Goal: Task Accomplishment & Management: Complete application form

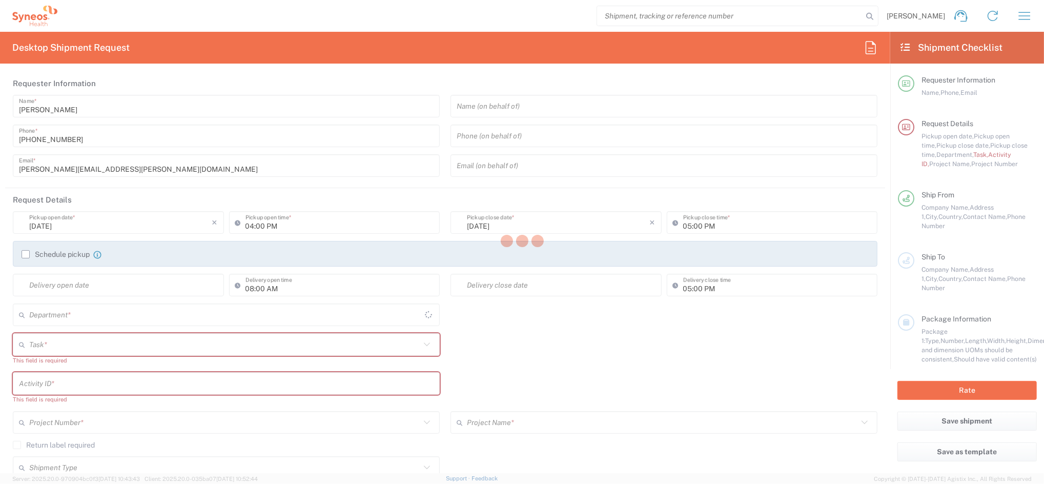
type input "[GEOGRAPHIC_DATA]"
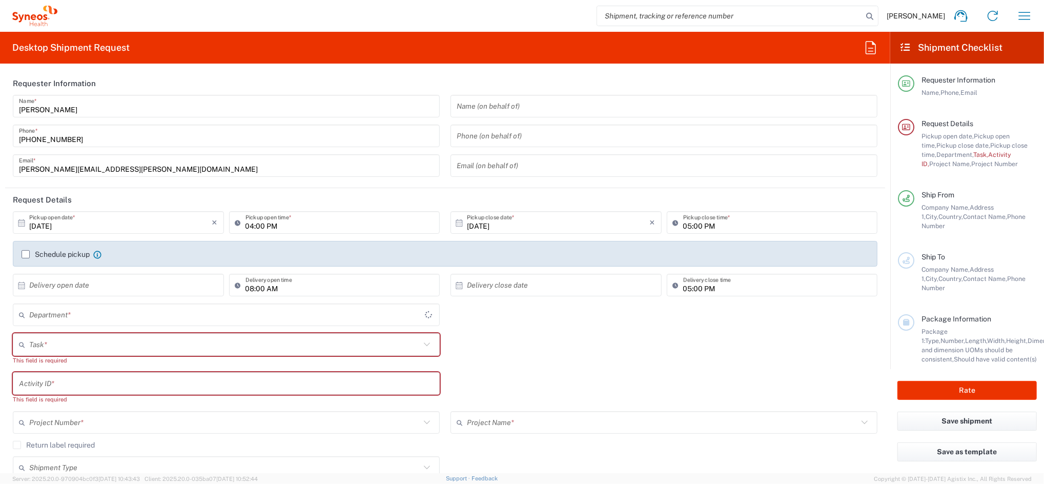
type input "4510"
type input "Syneos Health Clinical [GEOGRAPHIC_DATA]"
click at [35, 251] on label "Schedule pickup" at bounding box center [56, 254] width 68 height 8
click at [26, 254] on input "Schedule pickup" at bounding box center [26, 254] width 0 height 0
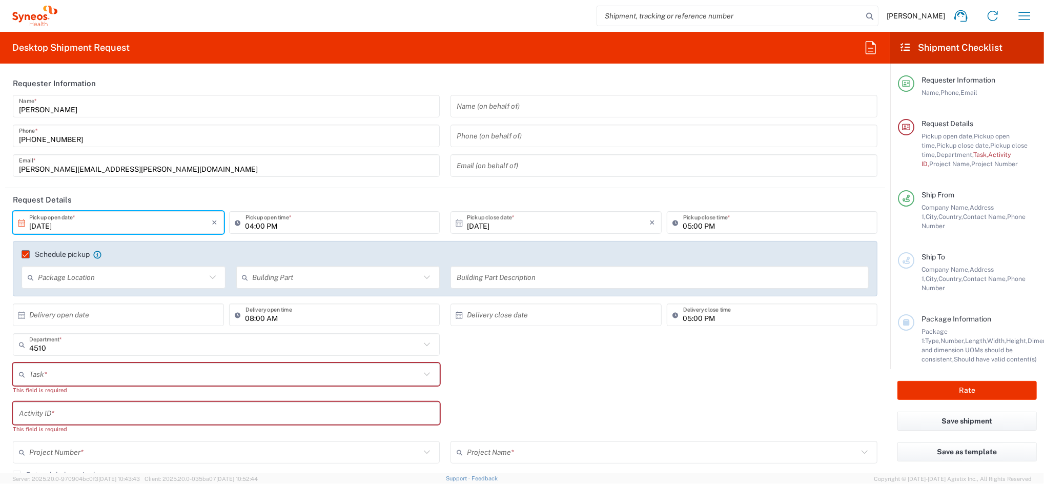
click at [56, 223] on input "[DATE]" at bounding box center [120, 223] width 183 height 18
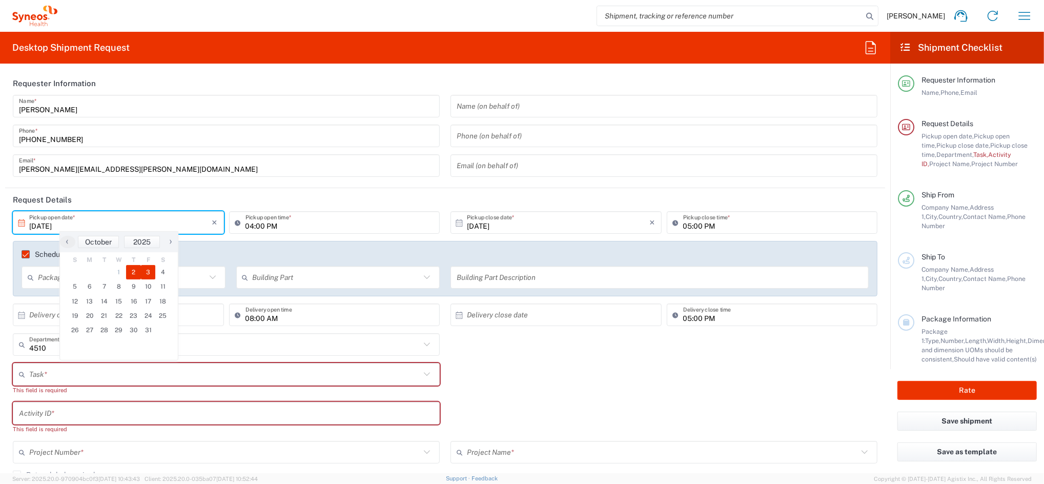
click at [148, 272] on span "3" at bounding box center [148, 272] width 15 height 14
type input "[DATE]"
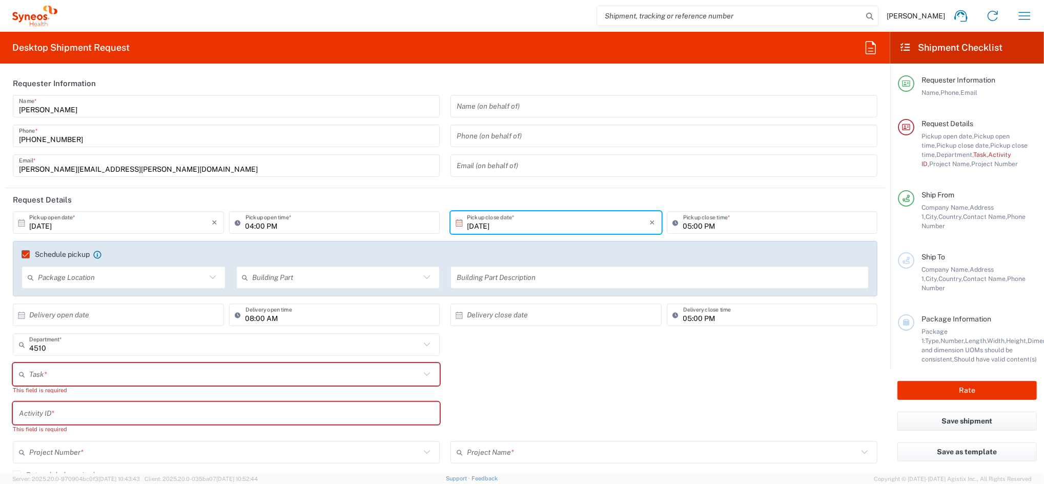
click at [248, 227] on input "04:00 PM" at bounding box center [340, 223] width 189 height 18
type input "09:00 AM"
click at [536, 226] on input "[DATE]" at bounding box center [558, 223] width 183 height 18
click at [691, 227] on input "05:00 PM" at bounding box center [777, 223] width 189 height 18
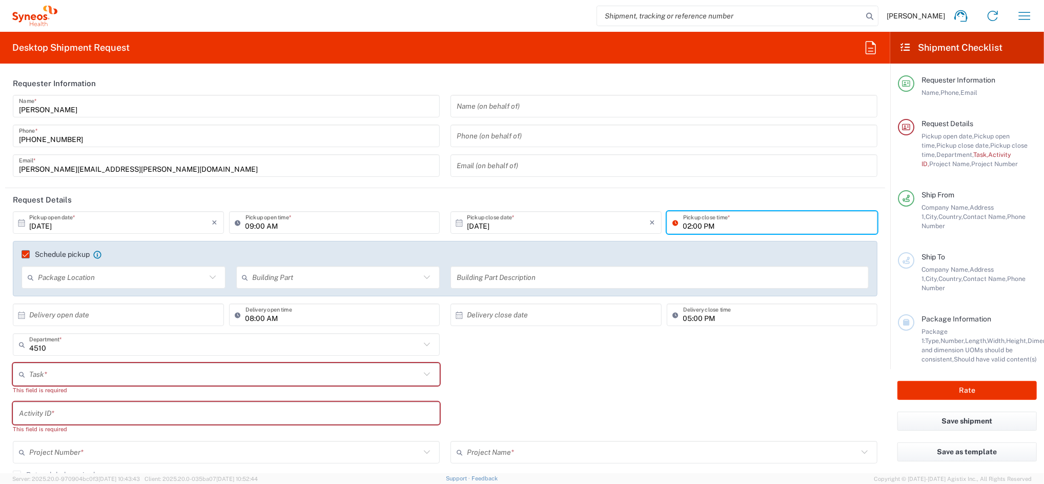
type input "02:00 PM"
click at [97, 376] on input "text" at bounding box center [224, 374] width 391 height 18
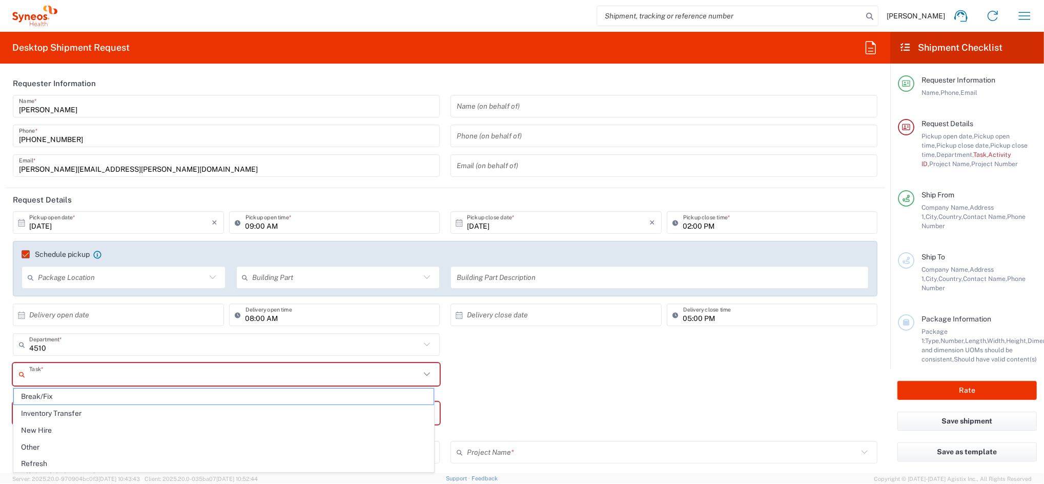
click at [53, 441] on span "Other" at bounding box center [224, 447] width 420 height 16
type input "Other"
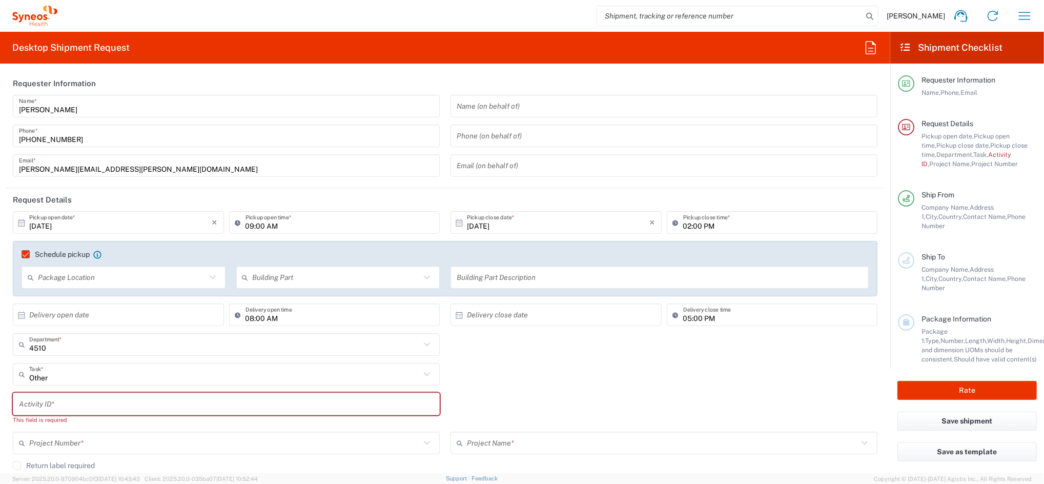
click at [59, 399] on input "text" at bounding box center [226, 404] width 415 height 18
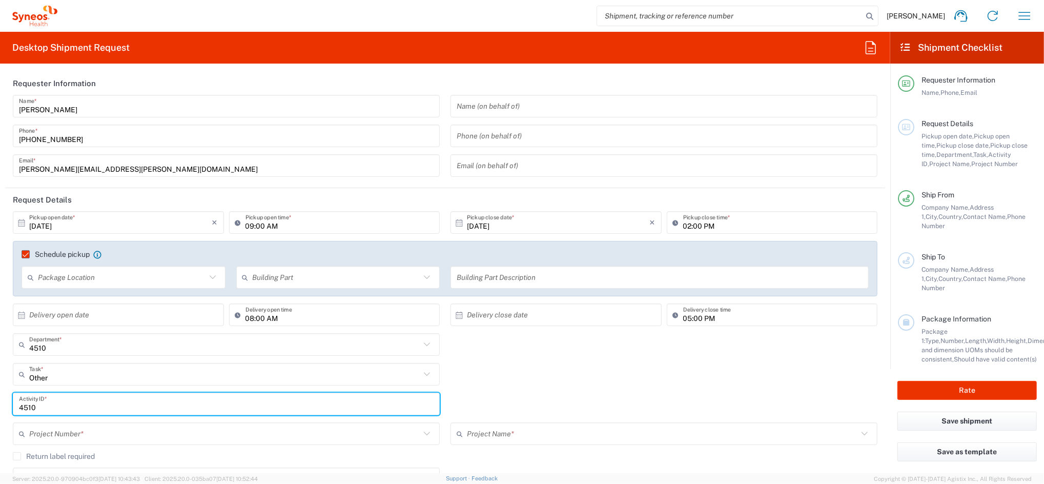
type input "4510"
click at [61, 434] on input "text" at bounding box center [224, 434] width 391 height 18
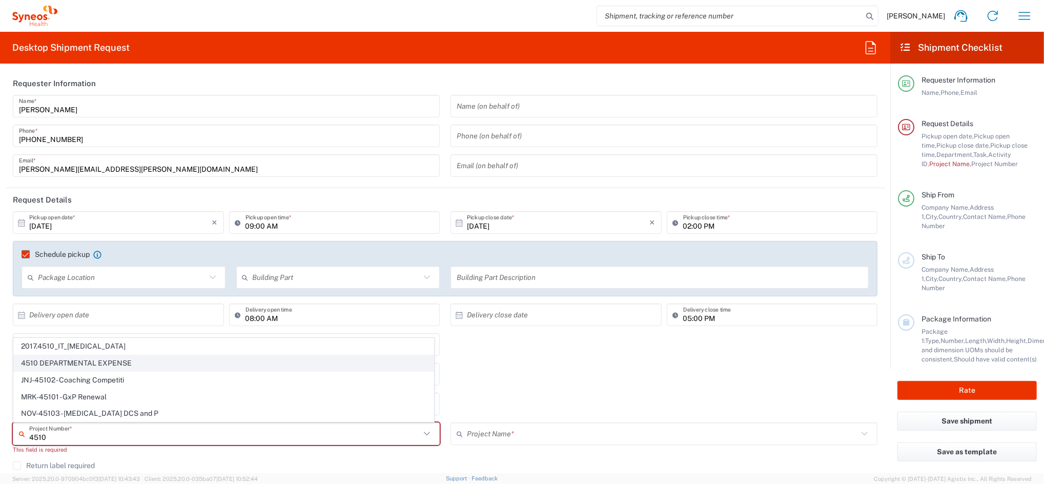
click at [99, 357] on span "4510 DEPARTMENTAL EXPENSE" at bounding box center [224, 363] width 420 height 16
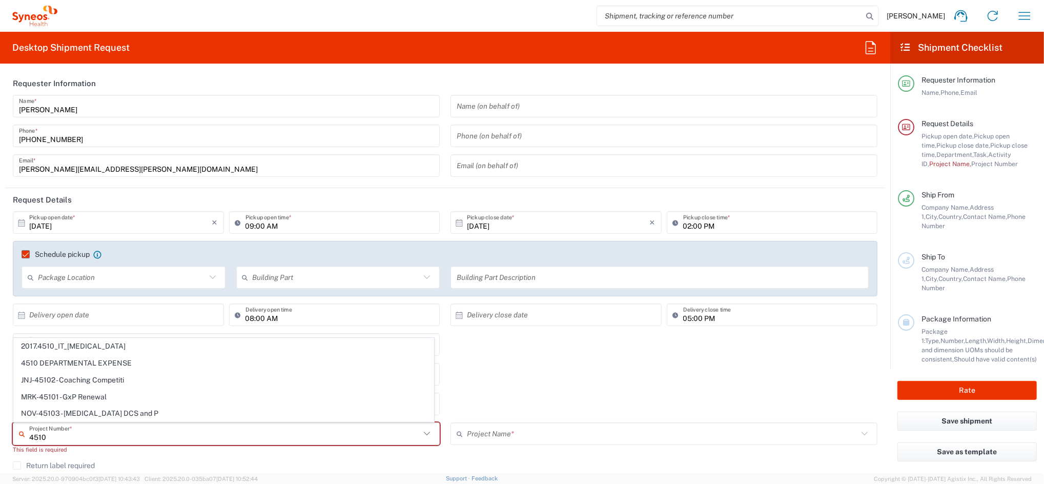
type input "4510 DEPARTMENTAL EXPENSE"
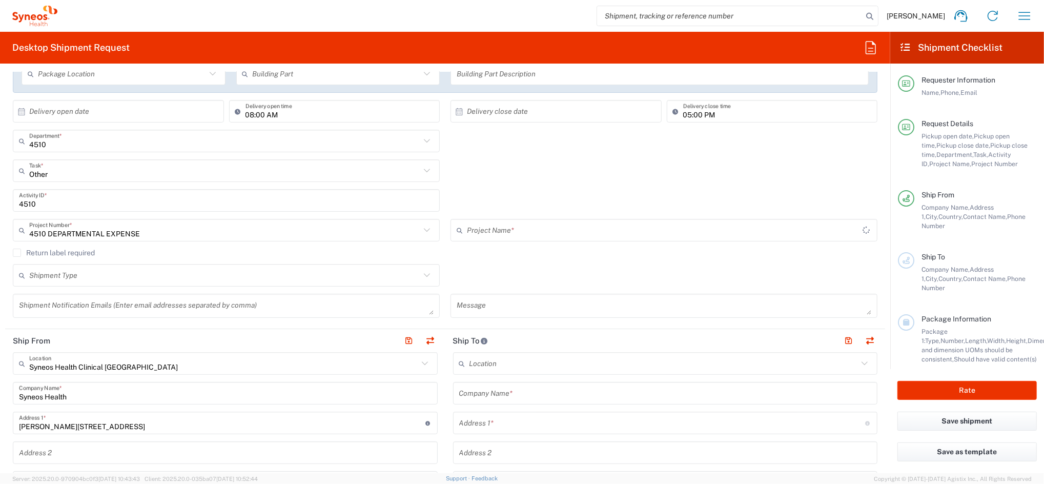
type input "4510 DEPARTMENTAL EXPENSE"
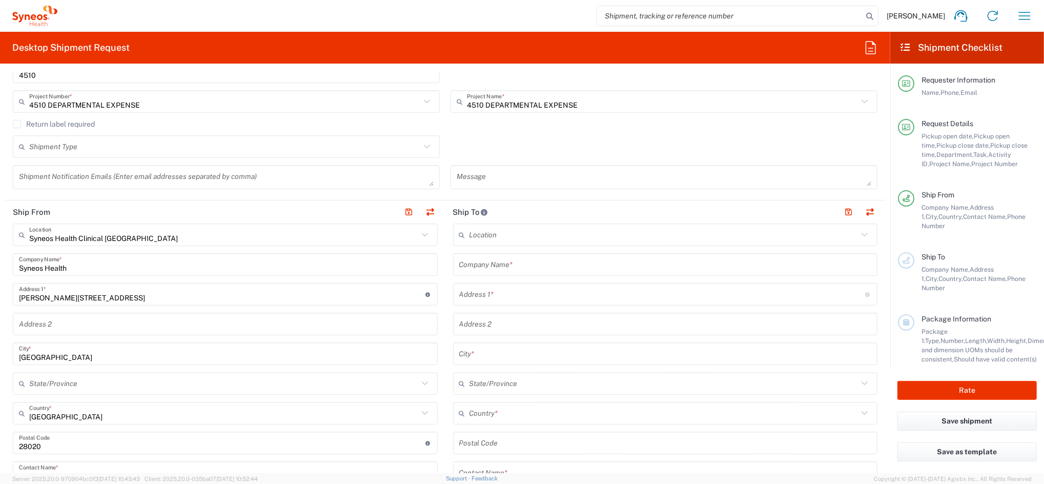
scroll to position [410, 0]
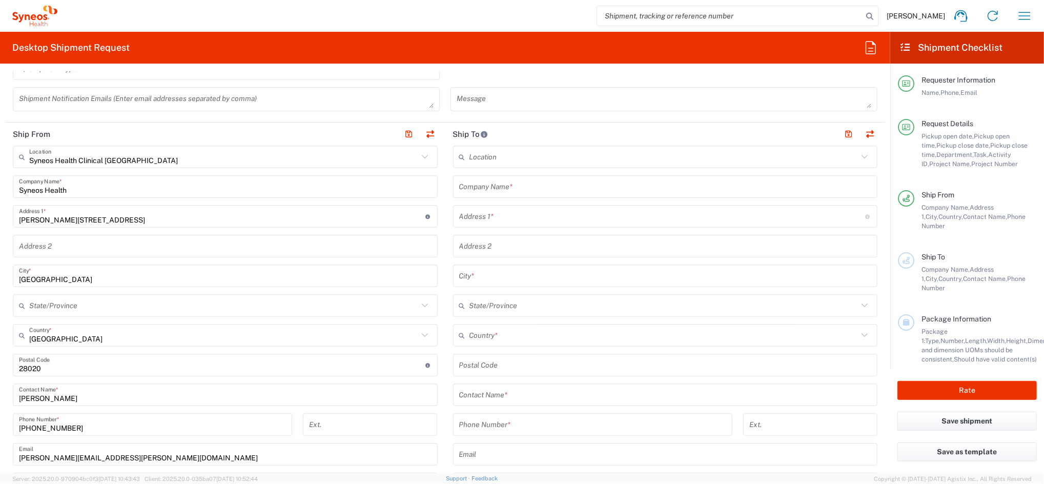
click at [488, 187] on input "text" at bounding box center [665, 187] width 413 height 18
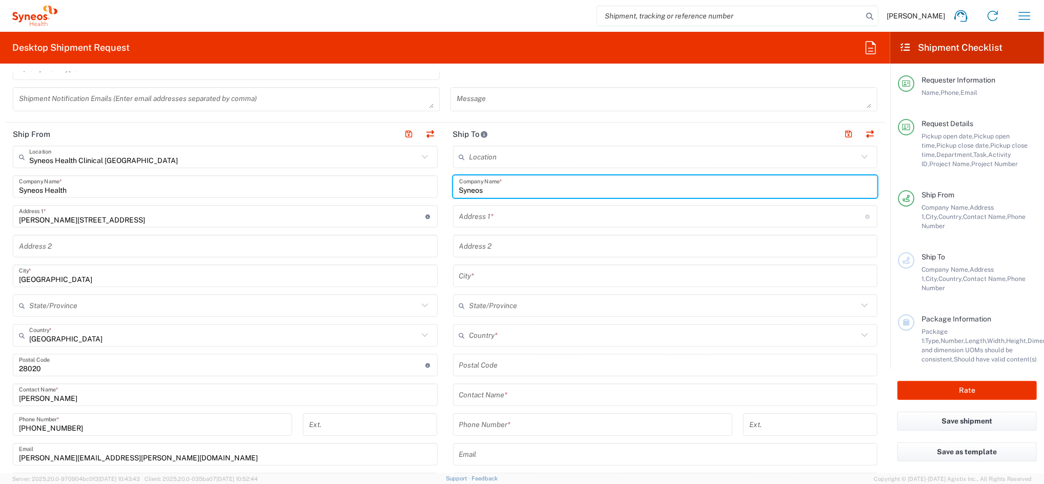
type input "Syneos"
click at [515, 221] on input "text" at bounding box center [662, 217] width 406 height 18
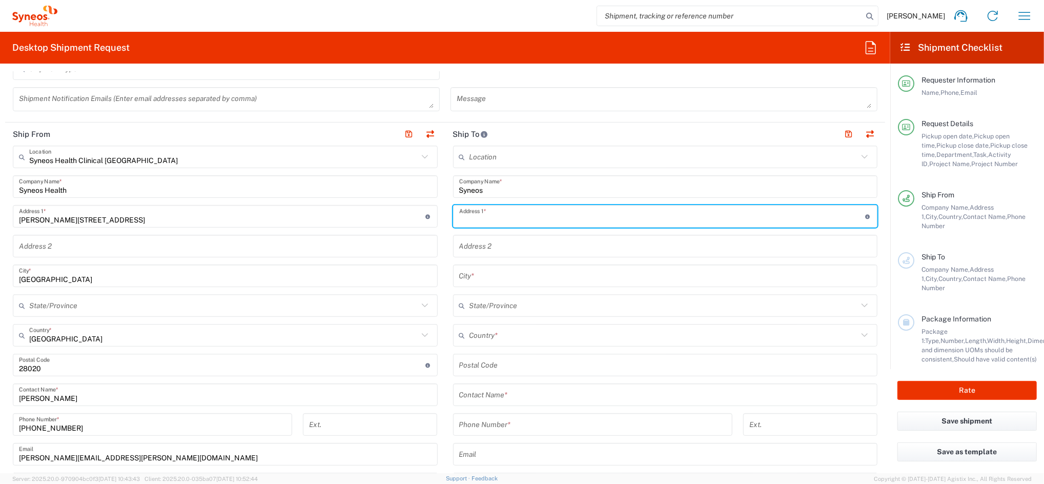
paste input "[PERSON_NAME] [STREET_ADDRESS] - esc.C, 2eme etage, porte droit Phone Number : …"
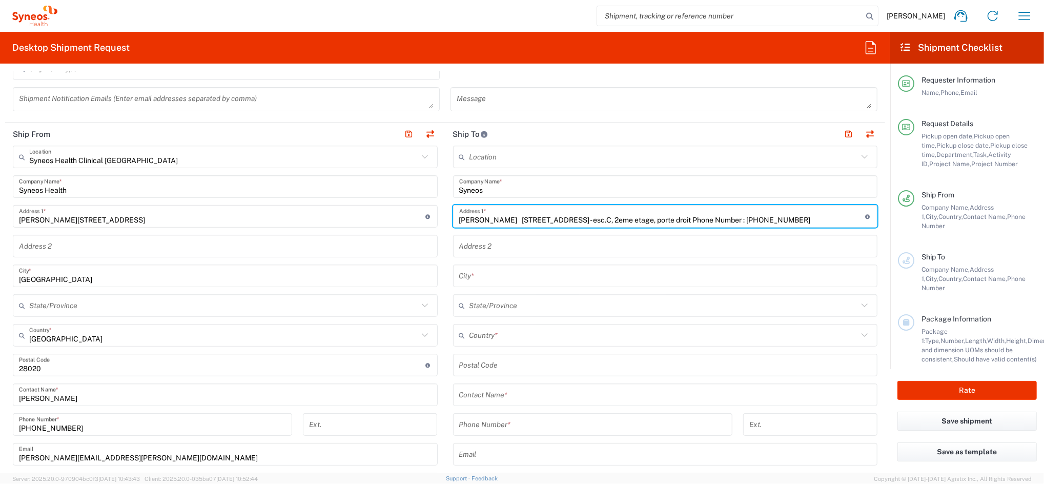
scroll to position [0, 35]
drag, startPoint x: 785, startPoint y: 218, endPoint x: 855, endPoint y: 226, distance: 70.7
click at [855, 226] on div "[PERSON_NAME] [STREET_ADDRESS] - esc.C, 2eme etage, porte droit Phone Number : …" at bounding box center [665, 216] width 425 height 23
type input "[PERSON_NAME] [STREET_ADDRESS] - esc.C, 2eme etage, porte droit Phone Number :"
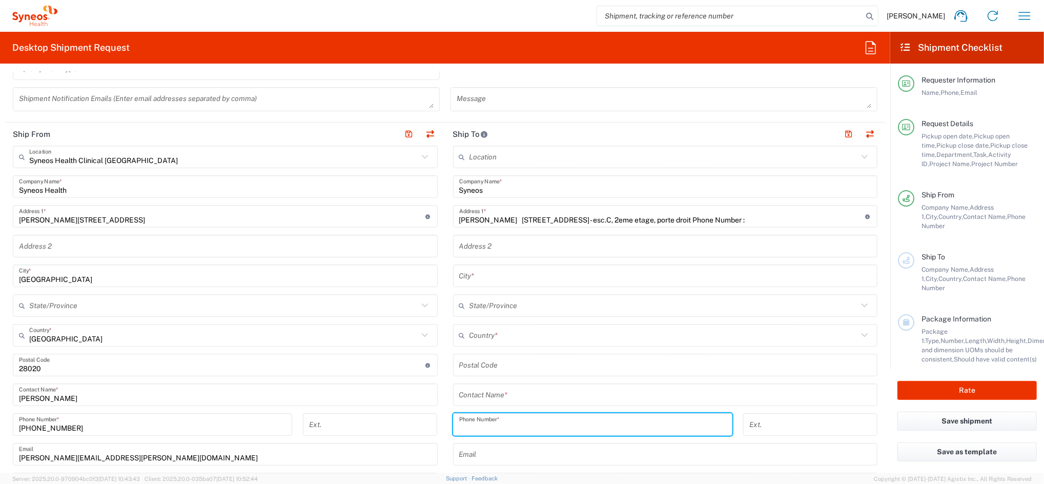
click at [514, 429] on input "tel" at bounding box center [592, 425] width 267 height 18
paste input "00 33 69-598-50-25"
drag, startPoint x: 462, startPoint y: 428, endPoint x: 402, endPoint y: 427, distance: 60.0
click at [406, 429] on div "Ship From Syneos Health Clinical [GEOGRAPHIC_DATA] Location Syneos Health Clini…" at bounding box center [445, 380] width 880 height 517
type input "33695985025"
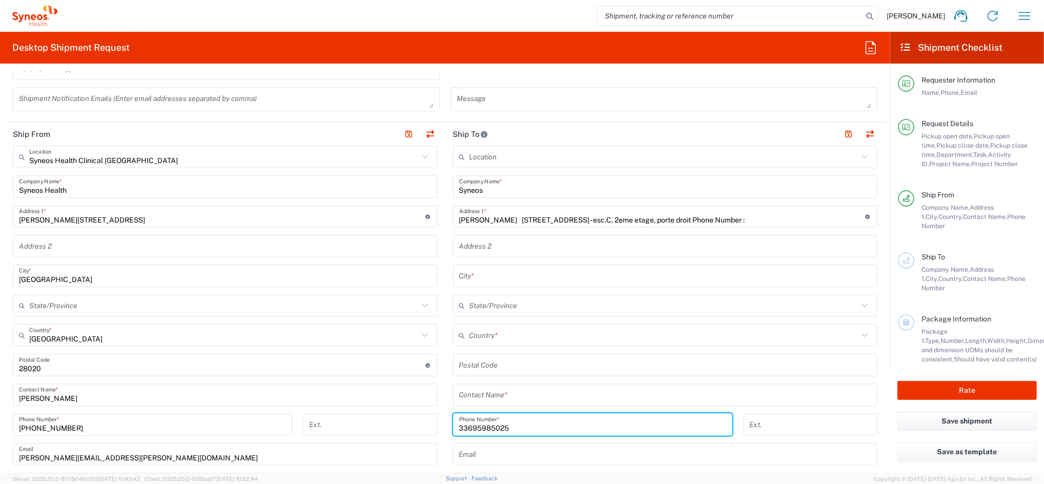
click at [582, 222] on input "[PERSON_NAME] [STREET_ADDRESS] - esc.C, 2eme etage, porte droit Phone Number :" at bounding box center [662, 217] width 406 height 18
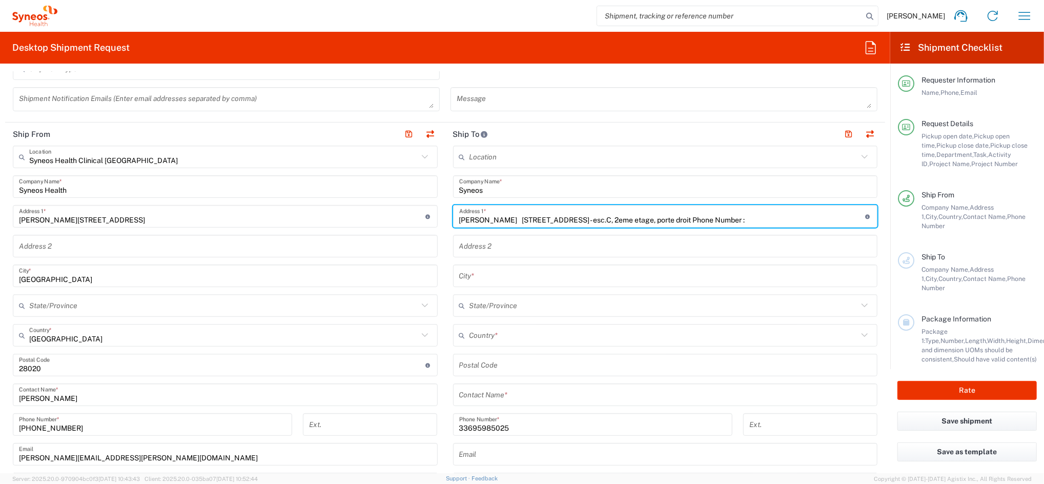
drag, startPoint x: 502, startPoint y: 219, endPoint x: 364, endPoint y: 223, distance: 138.4
click at [373, 223] on div "Ship From Syneos Health Clinical [GEOGRAPHIC_DATA] Location Syneos Health Clini…" at bounding box center [445, 380] width 880 height 517
type input "[STREET_ADDRESS] - esc.C, 2eme etage, porte droit Phone Number :"
click at [497, 386] on input "text" at bounding box center [665, 395] width 413 height 18
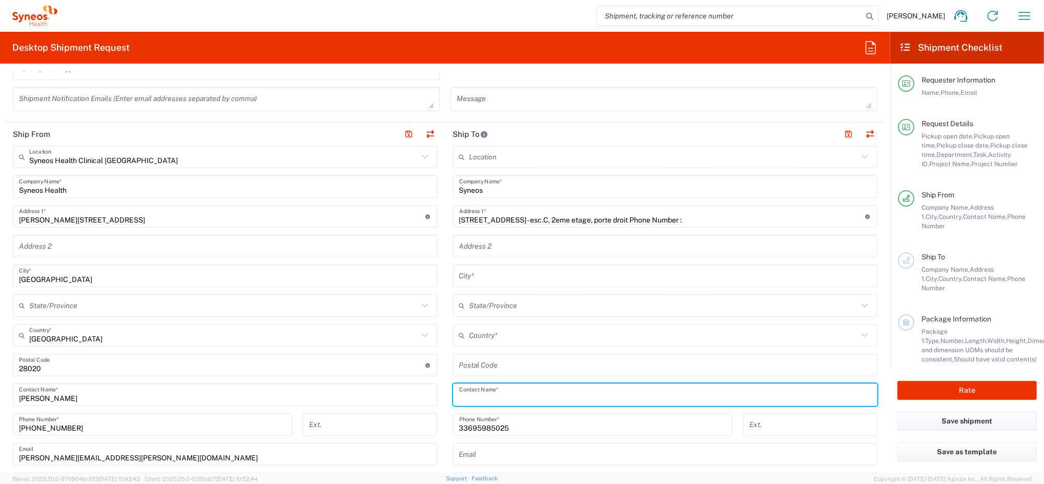
paste input "[PERSON_NAME]"
type input "[PERSON_NAME]"
click at [491, 340] on input "text" at bounding box center [663, 335] width 389 height 18
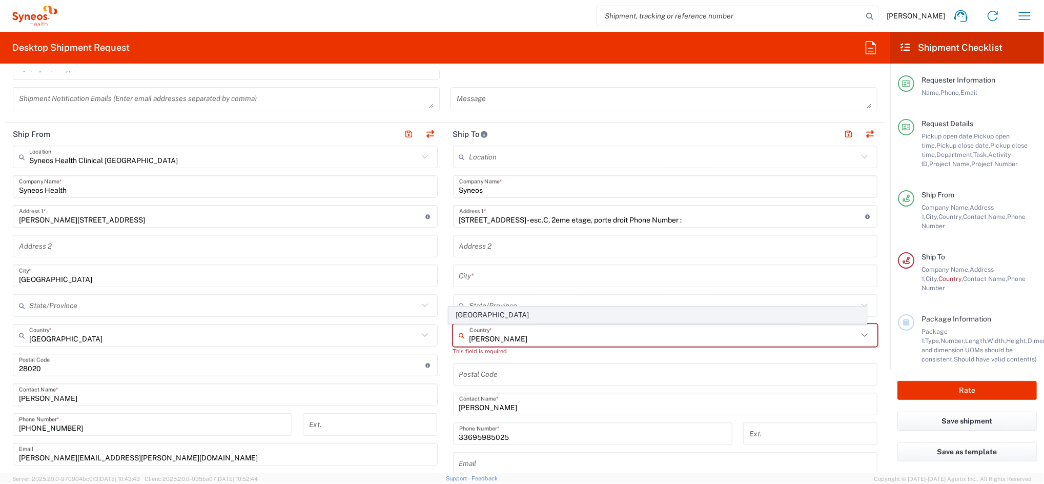
click at [461, 313] on span "[GEOGRAPHIC_DATA]" at bounding box center [658, 315] width 418 height 16
type input "[GEOGRAPHIC_DATA]"
type input "Sender/Shipper"
type input "Delivery Duty Paid"
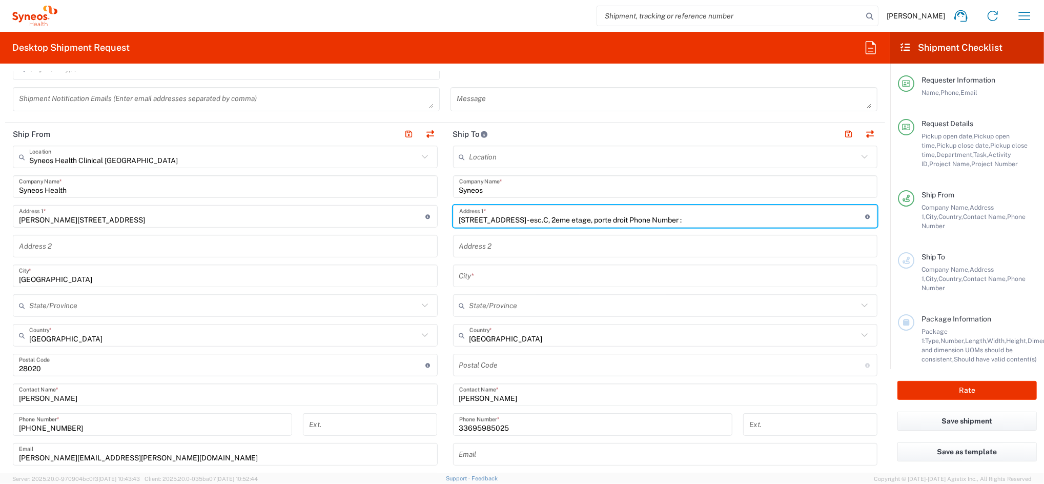
drag, startPoint x: 543, startPoint y: 219, endPoint x: 561, endPoint y: 222, distance: 18.2
click at [561, 222] on input "[STREET_ADDRESS] - esc.C, 2eme etage, porte droit Phone Number :" at bounding box center [662, 217] width 406 height 18
type input "[STREET_ADDRESS] - esc.C, 2eme etage, porte droit Phone Number :"
click at [471, 277] on input "text" at bounding box center [665, 276] width 413 height 18
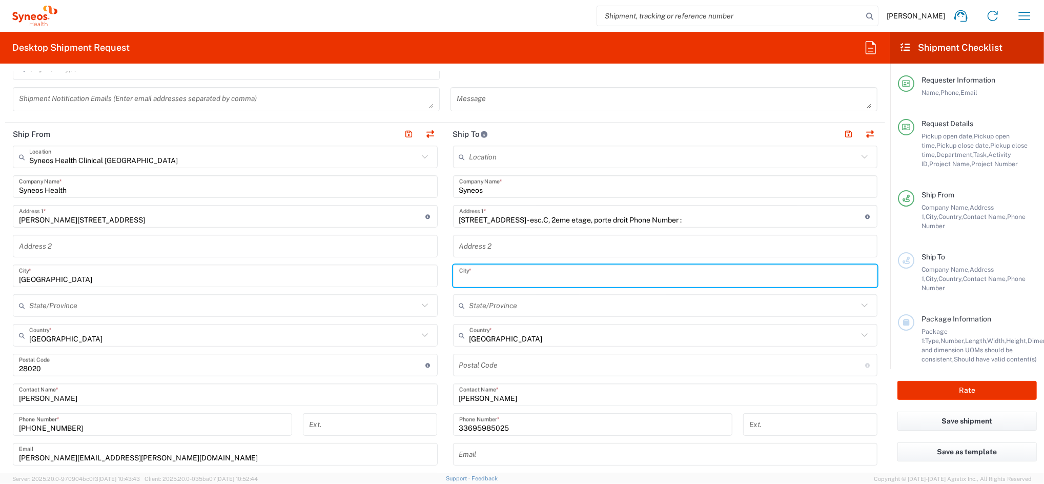
paste input "[GEOGRAPHIC_DATA]"
type input "[GEOGRAPHIC_DATA]"
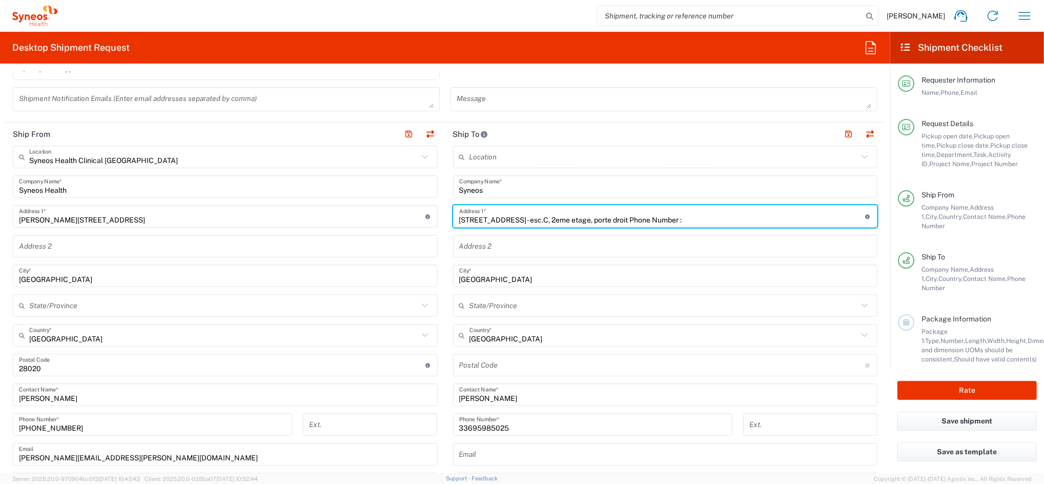
drag, startPoint x: 551, startPoint y: 219, endPoint x: 571, endPoint y: 221, distance: 19.6
click at [571, 221] on input "[STREET_ADDRESS] - esc.C, 2eme etage, porte droit Phone Number :" at bounding box center [662, 217] width 406 height 18
type input "[STREET_ADDRESS] - esc.C, 2eme etage, porte droit Phone Number :"
click at [503, 367] on input "undefined" at bounding box center [662, 365] width 406 height 18
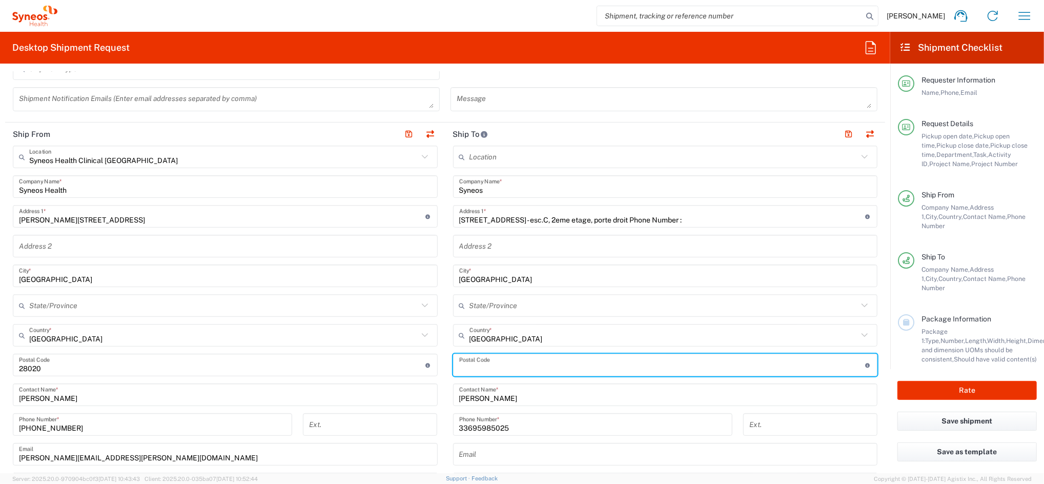
paste input "75006"
type input "75006"
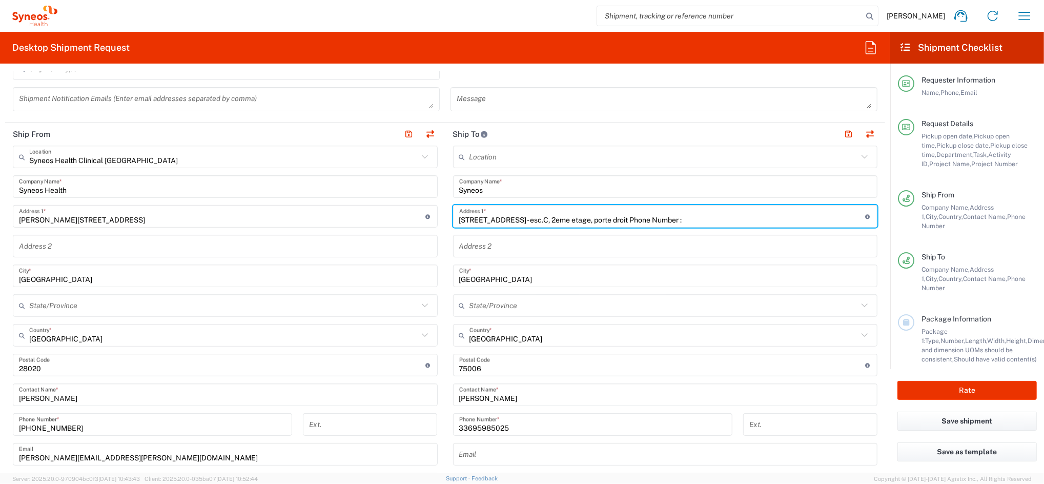
drag, startPoint x: 569, startPoint y: 219, endPoint x: 545, endPoint y: 221, distance: 24.2
click at [545, 221] on input "[STREET_ADDRESS] - esc.C, 2eme etage, porte droit Phone Number :" at bounding box center [662, 217] width 406 height 18
drag, startPoint x: 651, startPoint y: 219, endPoint x: 737, endPoint y: 234, distance: 87.4
click at [739, 234] on div "Location [PERSON_NAME] LLC-[GEOGRAPHIC_DATA] [GEOGRAPHIC_DATA] [GEOGRAPHIC_DATA…" at bounding box center [665, 361] width 425 height 431
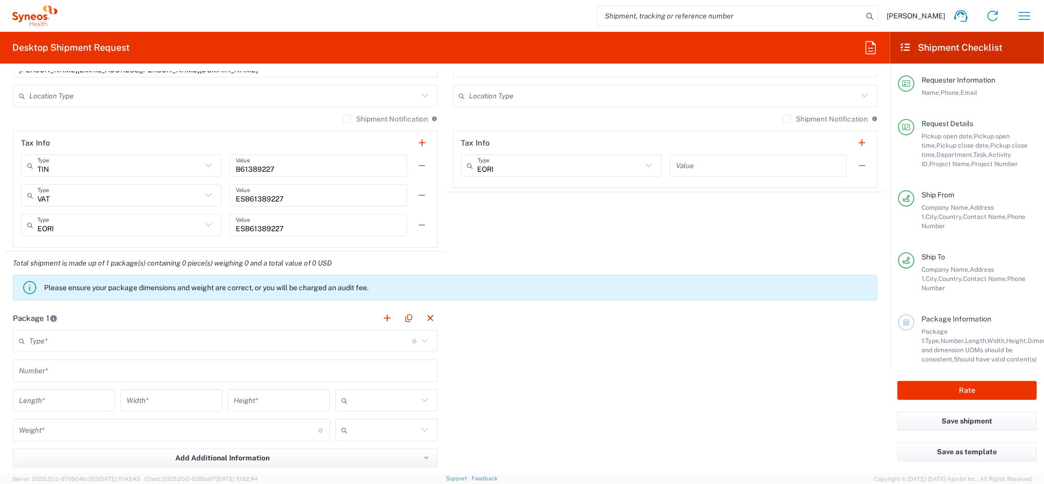
scroll to position [820, 0]
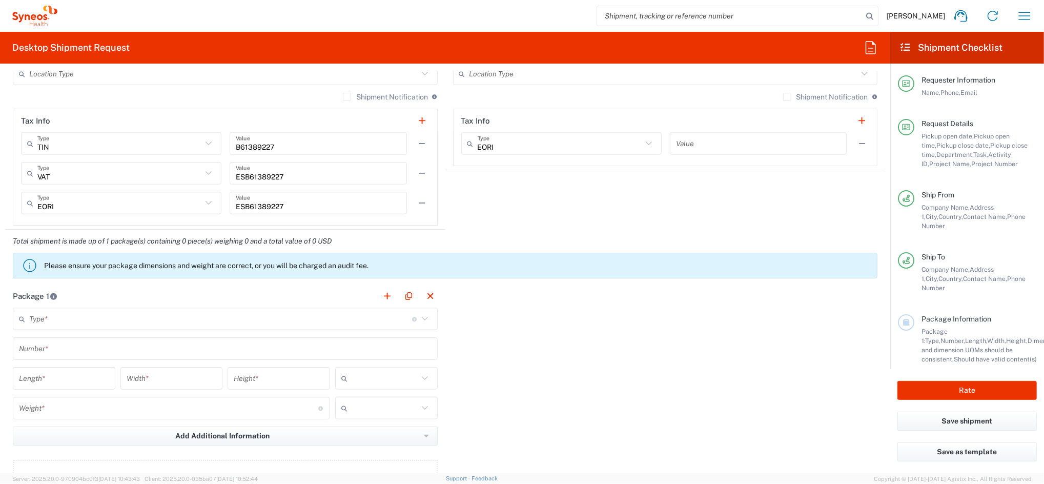
type input "57, [GEOGRAPHIC_DATA], , - esc.C, 2eme etage, porte droit"
click at [195, 320] on input "text" at bounding box center [220, 319] width 383 height 18
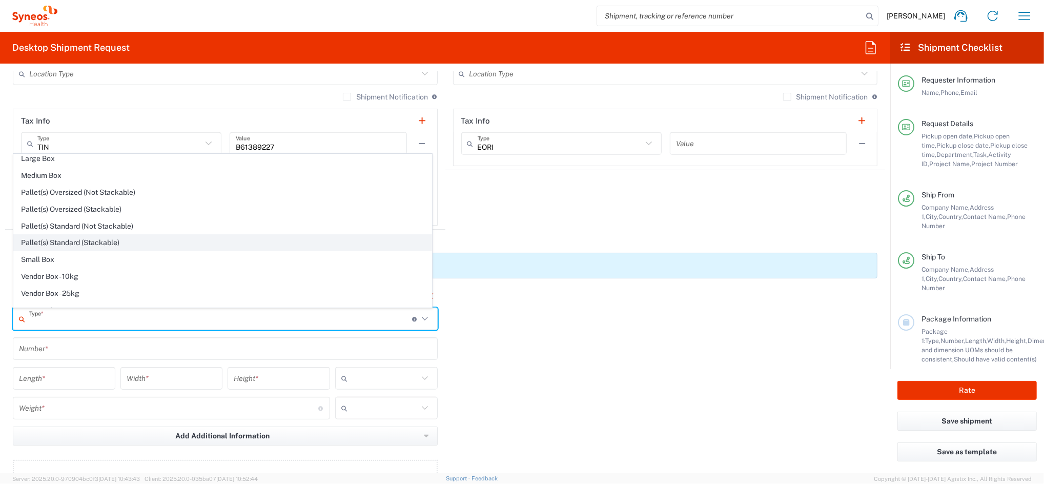
scroll to position [31, 0]
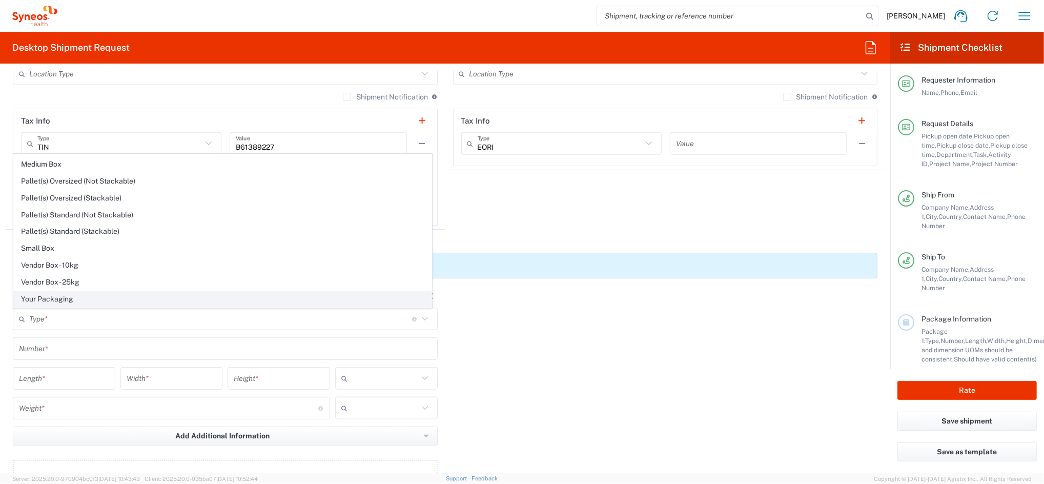
click at [88, 298] on span "Your Packaging" at bounding box center [223, 299] width 418 height 16
type input "Your Packaging"
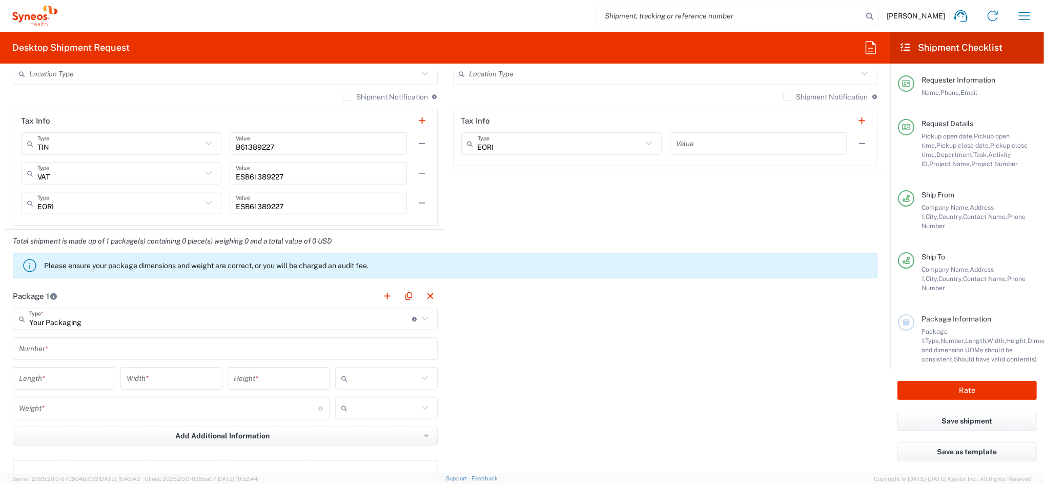
click at [74, 346] on input "text" at bounding box center [225, 349] width 413 height 18
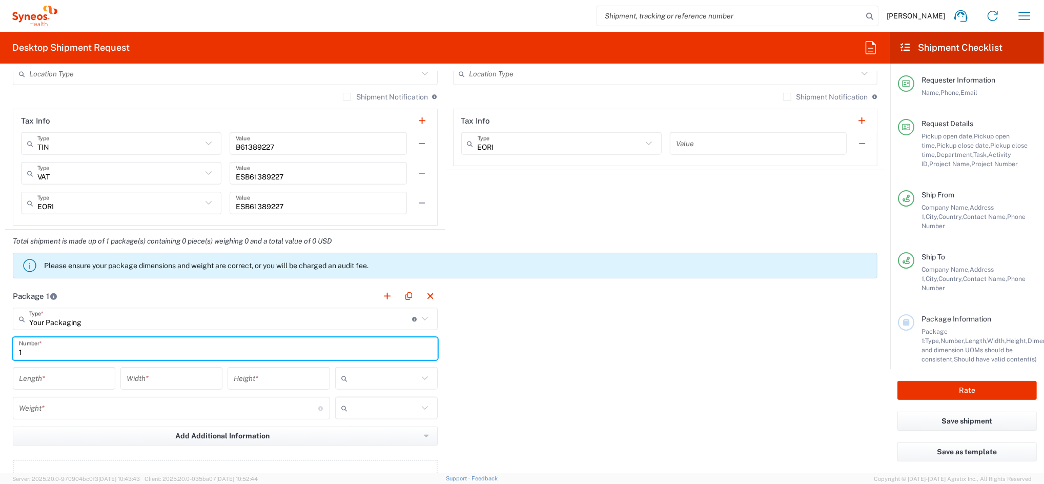
type input "1"
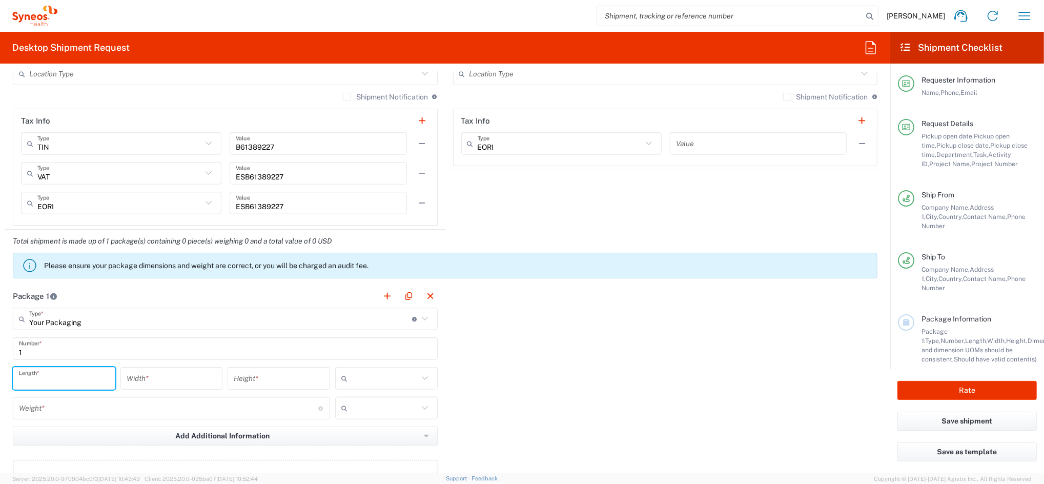
click at [80, 378] on input "number" at bounding box center [64, 379] width 90 height 18
type input "20"
click at [155, 379] on input "number" at bounding box center [172, 379] width 90 height 18
type input "30"
click at [269, 373] on input "number" at bounding box center [279, 379] width 90 height 18
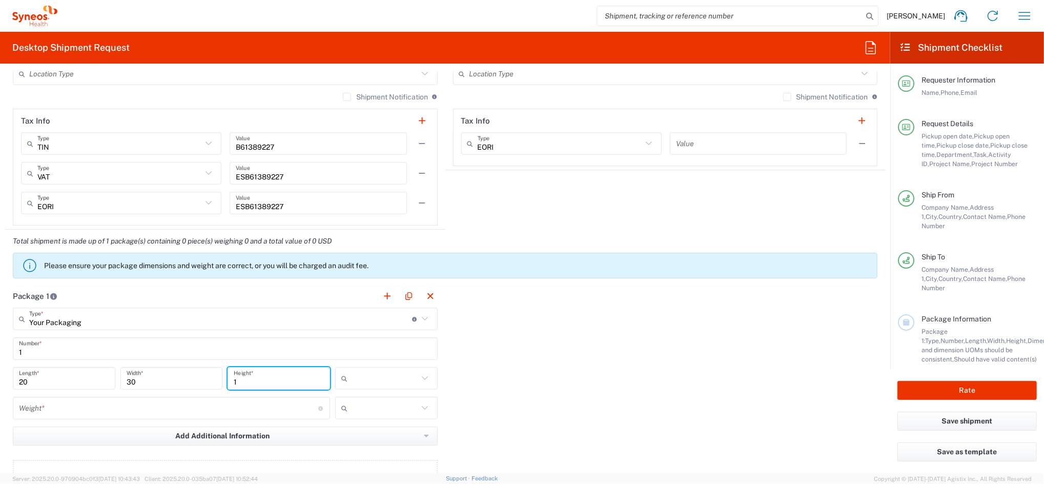
type input "1"
click at [352, 378] on input "text" at bounding box center [385, 378] width 67 height 16
click at [351, 399] on span "cm" at bounding box center [381, 401] width 99 height 16
type input "cm"
click at [148, 404] on input "number" at bounding box center [168, 408] width 299 height 18
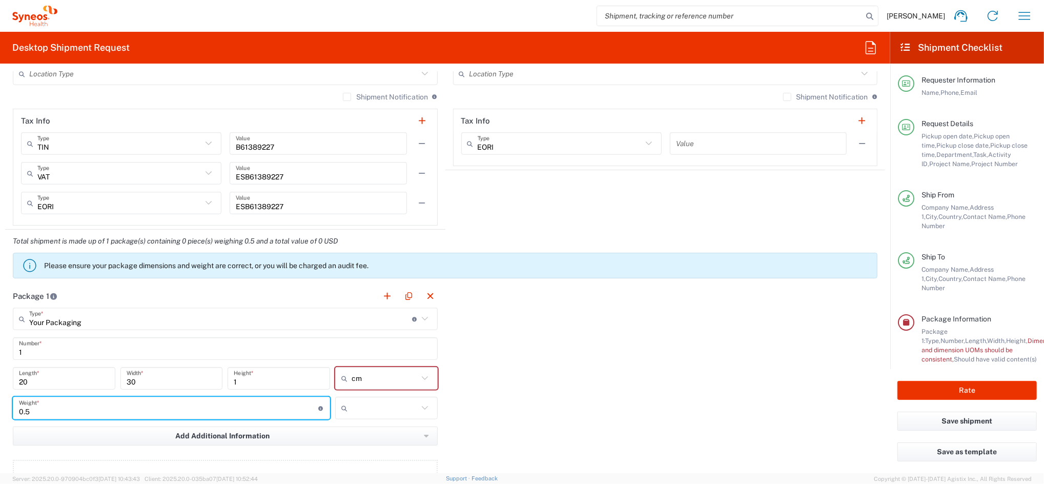
type input "0.5"
click at [352, 407] on input "text" at bounding box center [385, 408] width 67 height 16
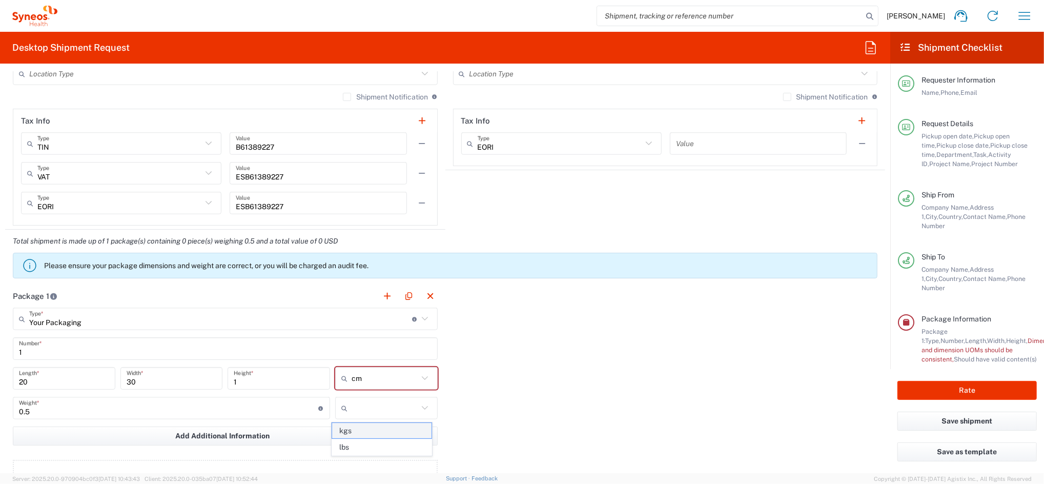
click at [356, 427] on span "kgs" at bounding box center [381, 431] width 99 height 16
type input "kgs"
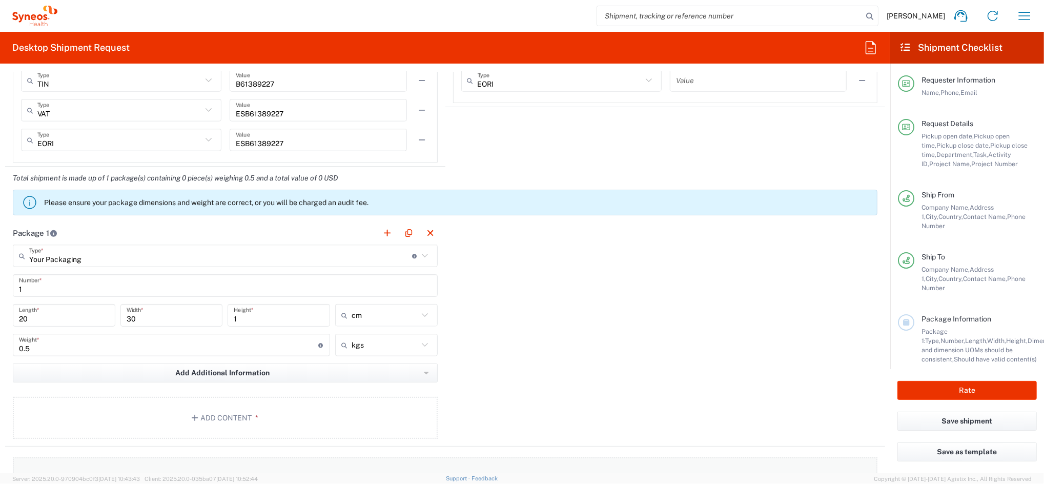
scroll to position [956, 0]
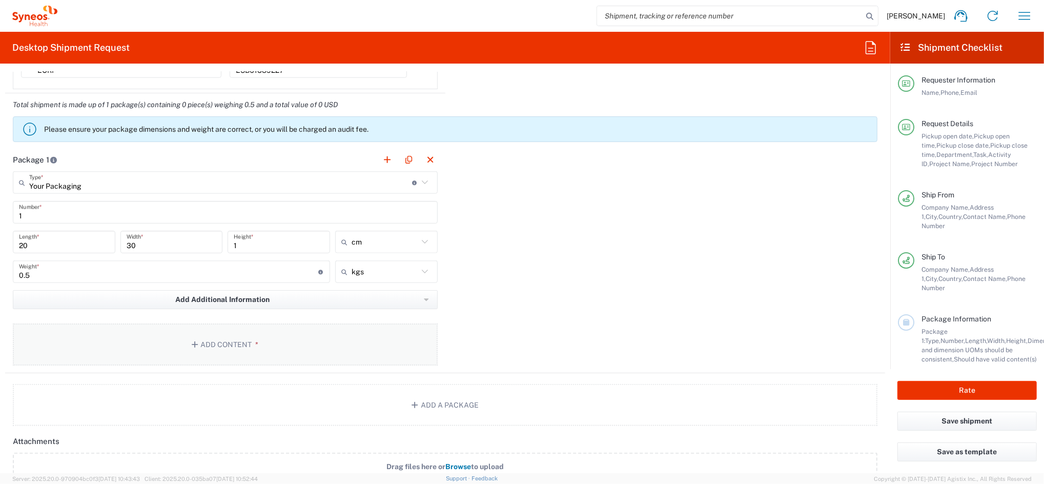
click at [235, 345] on button "Add Content *" at bounding box center [225, 344] width 425 height 42
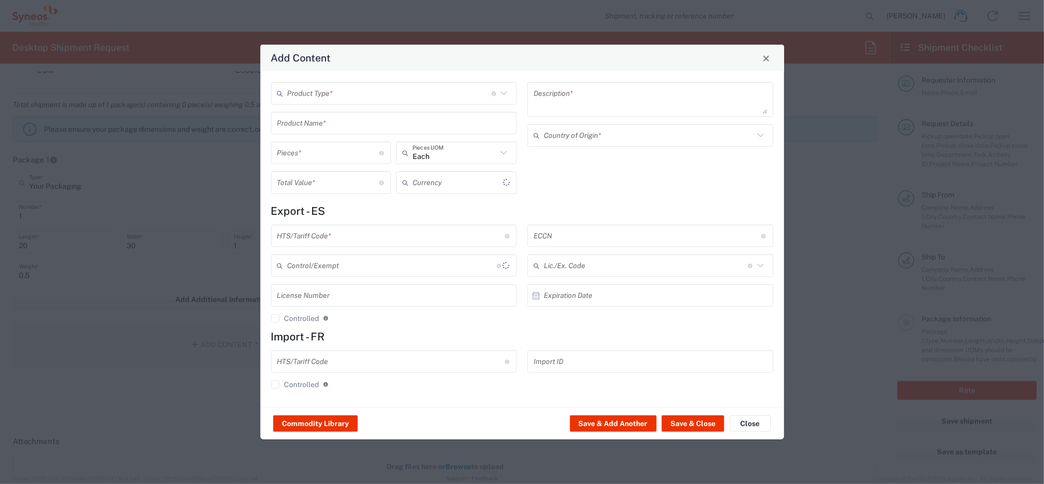
type input "US Dollar"
click at [331, 98] on input "text" at bounding box center [390, 94] width 204 height 18
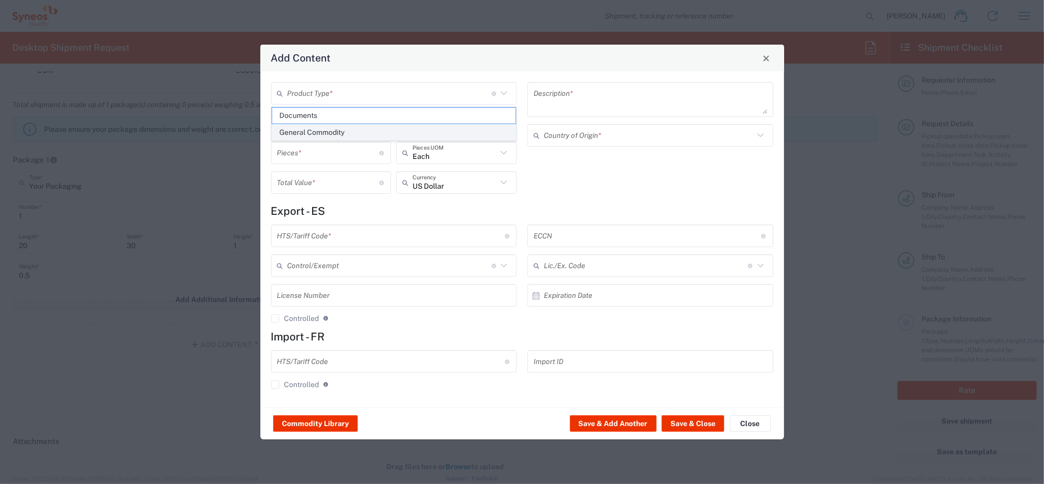
click at [325, 134] on span "General Commodity" at bounding box center [393, 133] width 243 height 16
type input "General Commodity"
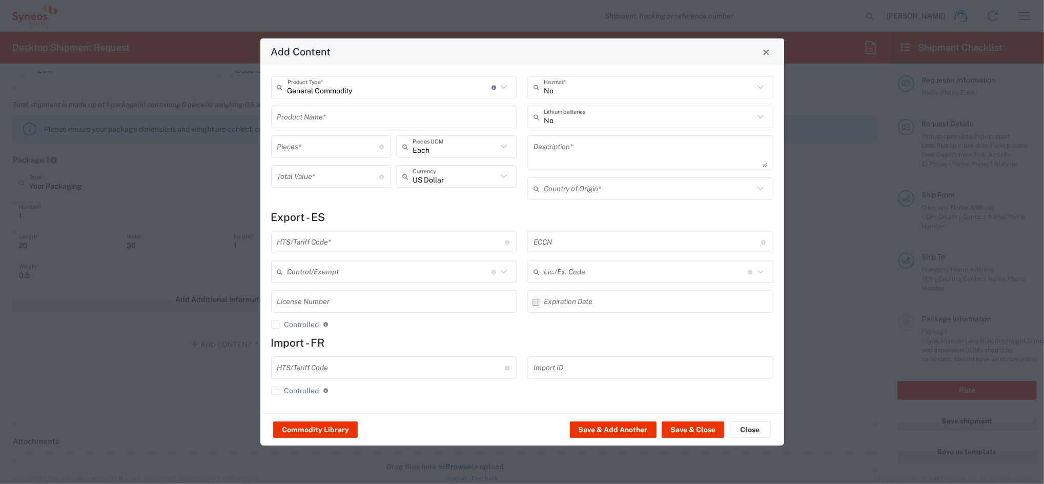
click at [308, 115] on input "text" at bounding box center [394, 117] width 234 height 18
click at [316, 135] on div "Hard Token with Two-factor authentication" at bounding box center [394, 140] width 244 height 17
type input "Hard Token with Two-factor authentication"
type textarea "One-time password (OTP) token with an LCD screen to display the 6-digit OTP code"
type input "[GEOGRAPHIC_DATA]"
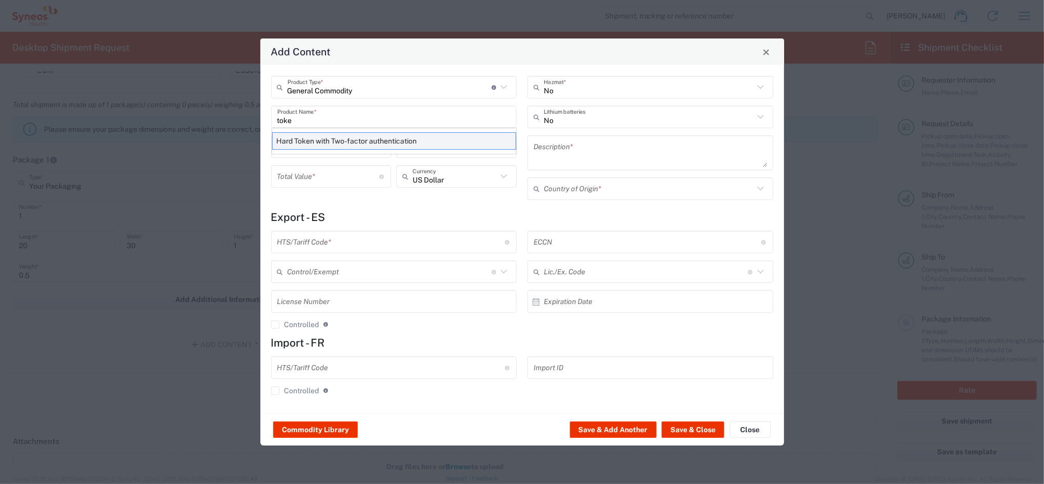
type input "8473.30.5100"
type input "BIS"
type input "EAR99"
type input "Yes"
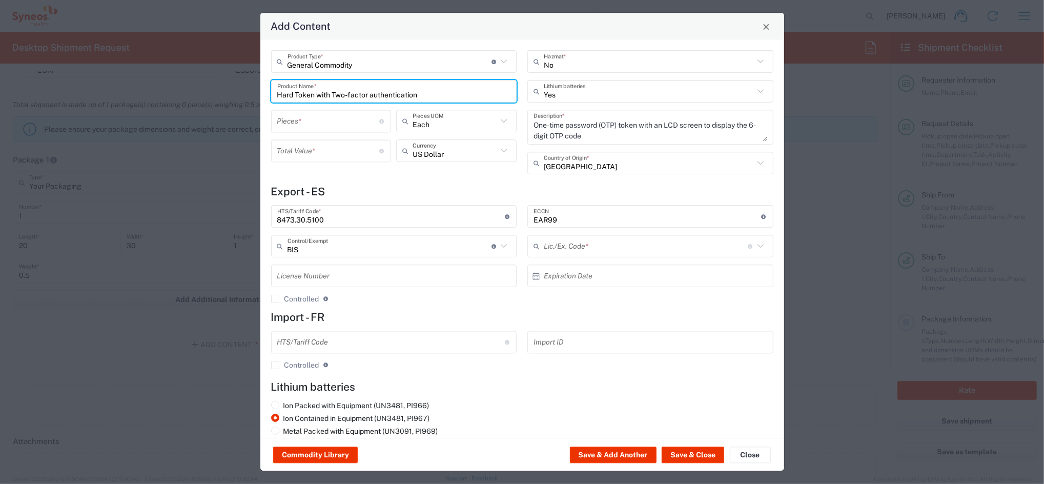
type input "NLR - No License Required"
click at [318, 129] on input "number" at bounding box center [328, 121] width 103 height 18
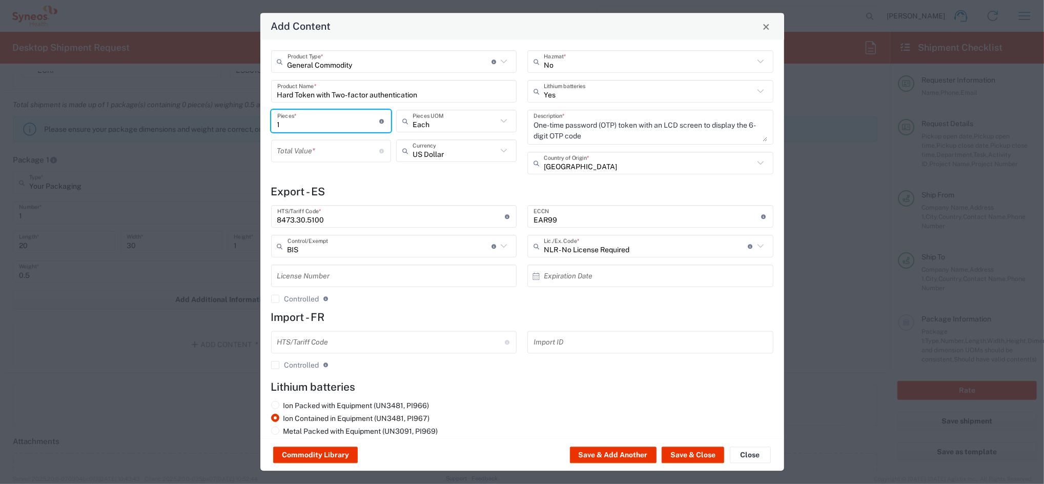
type input "1"
click at [315, 151] on input "number" at bounding box center [328, 151] width 103 height 18
type input "30"
click at [501, 151] on icon at bounding box center [503, 151] width 13 height 13
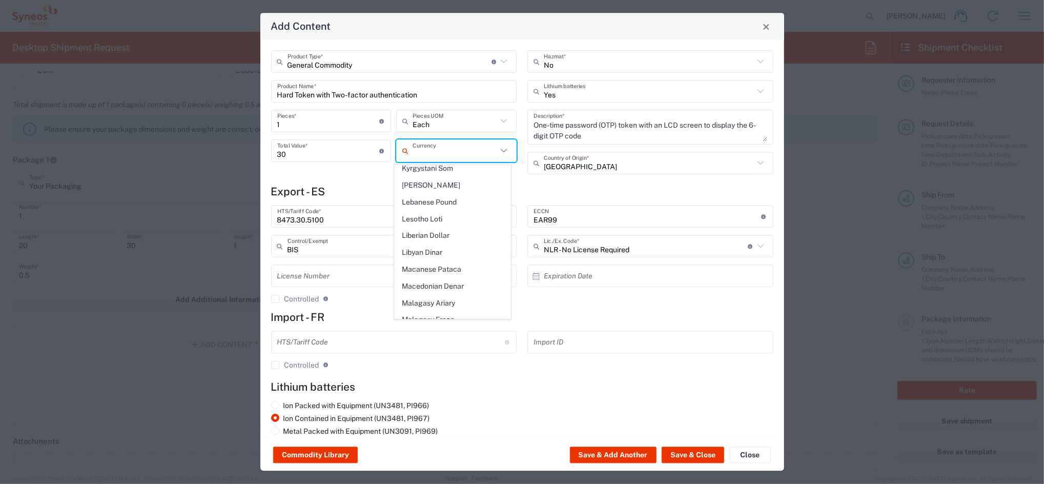
scroll to position [784, 0]
click at [446, 321] on span "Euro" at bounding box center [453, 329] width 116 height 16
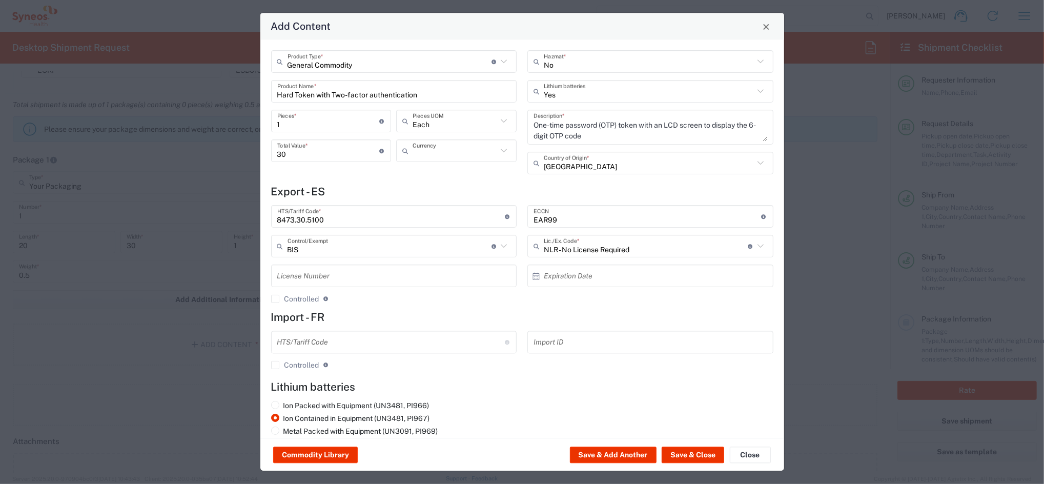
type input "Euro"
click at [692, 453] on button "Save & Close" at bounding box center [693, 455] width 63 height 16
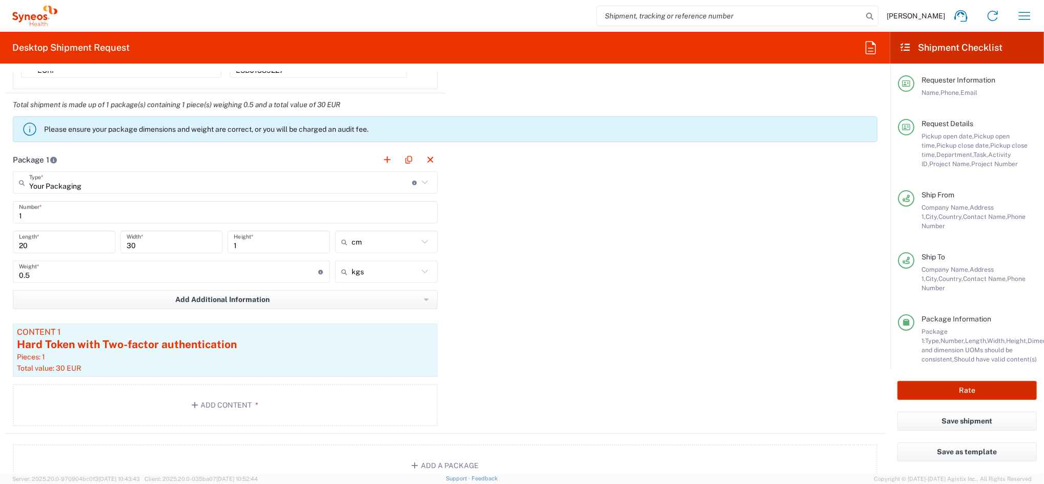
click at [953, 388] on button "Rate" at bounding box center [966, 390] width 139 height 19
type input "4510 DEPARTMENTAL EXPENSE"
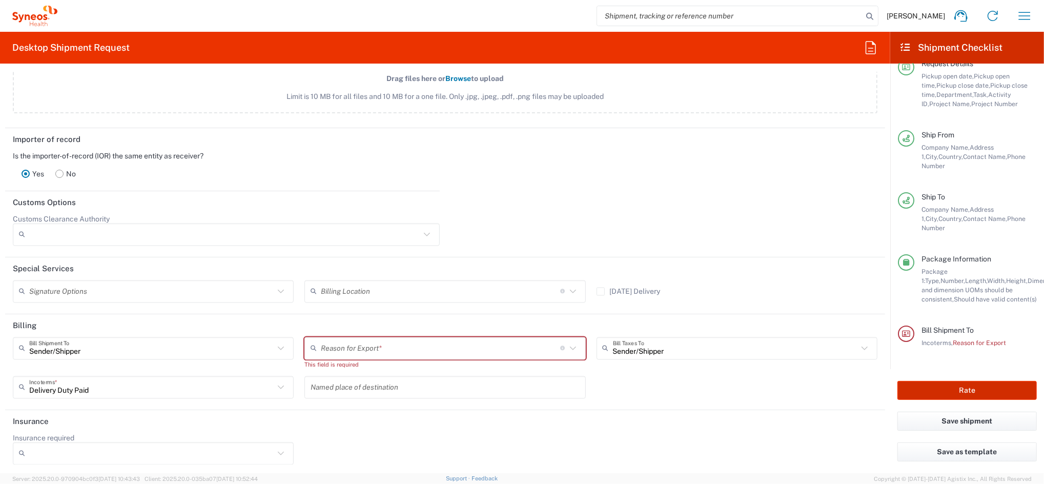
scroll to position [1405, 0]
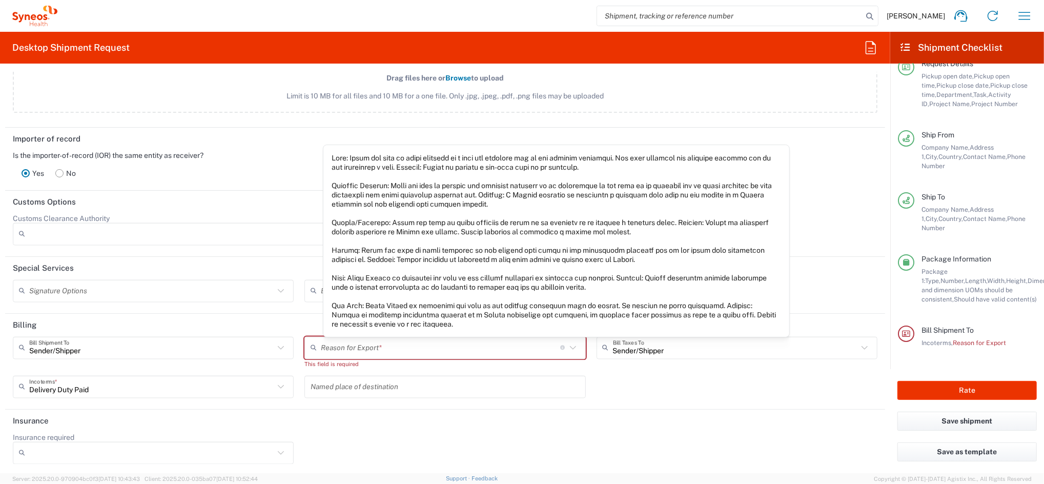
click at [566, 345] on icon at bounding box center [572, 347] width 13 height 13
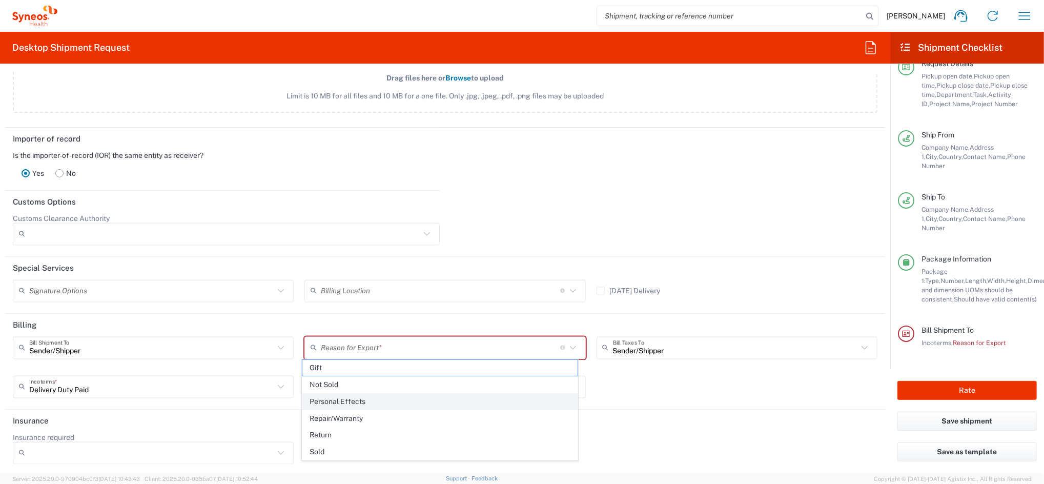
click at [423, 402] on span "Personal Effects" at bounding box center [440, 402] width 276 height 16
type input "Personal Effects"
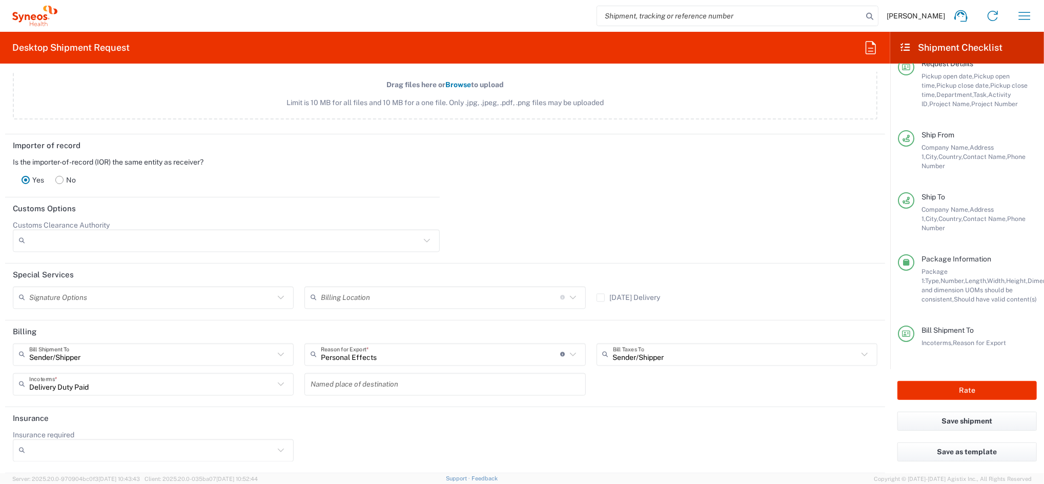
scroll to position [1396, 0]
click at [937, 388] on button "Rate" at bounding box center [966, 390] width 139 height 19
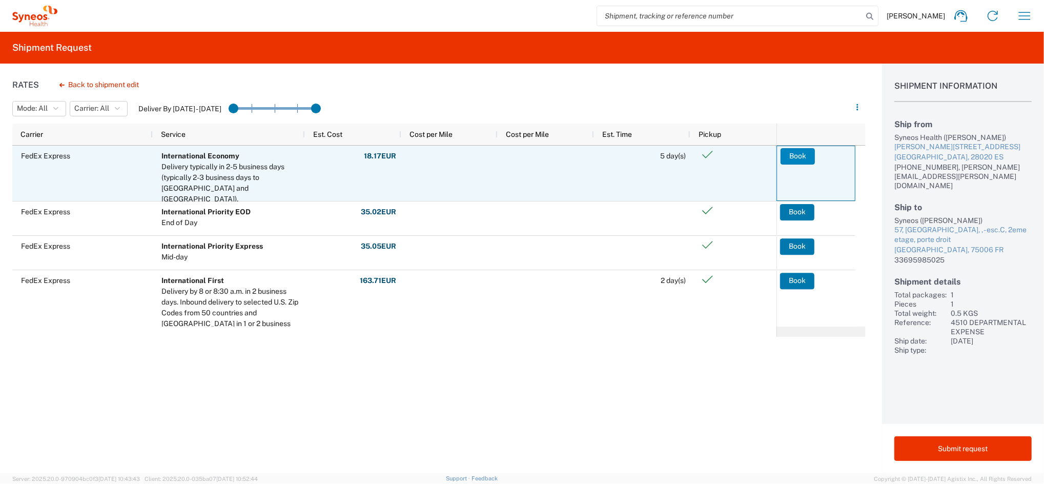
click at [794, 155] on button "Book" at bounding box center [798, 156] width 34 height 16
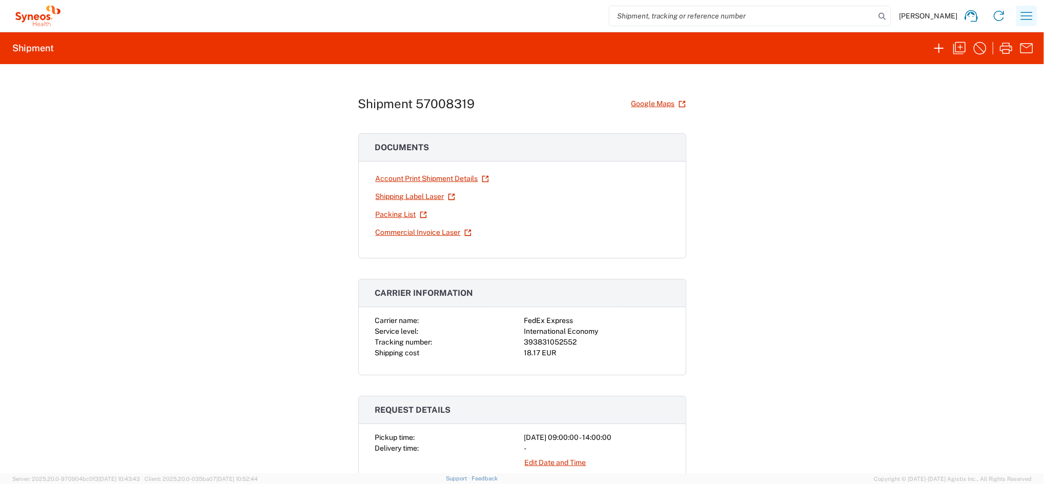
click at [1030, 17] on icon "button" at bounding box center [1026, 16] width 16 height 16
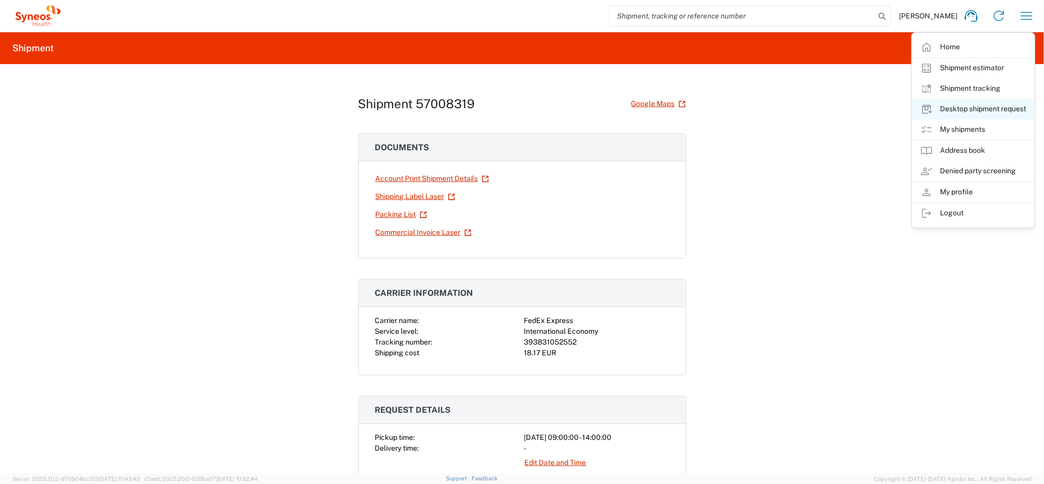
click at [996, 108] on link "Desktop shipment request" at bounding box center [973, 109] width 122 height 21
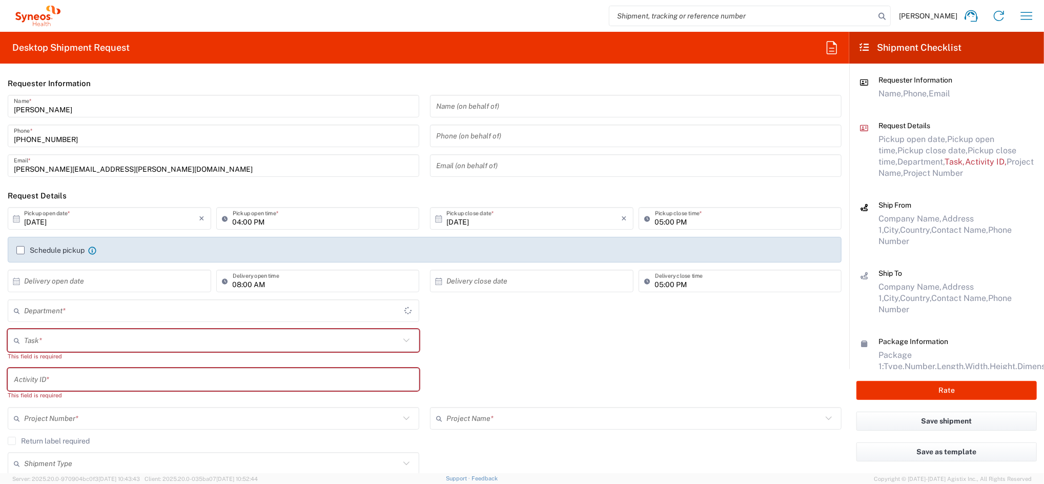
type input "4510"
click at [57, 223] on input "[DATE]" at bounding box center [111, 219] width 175 height 18
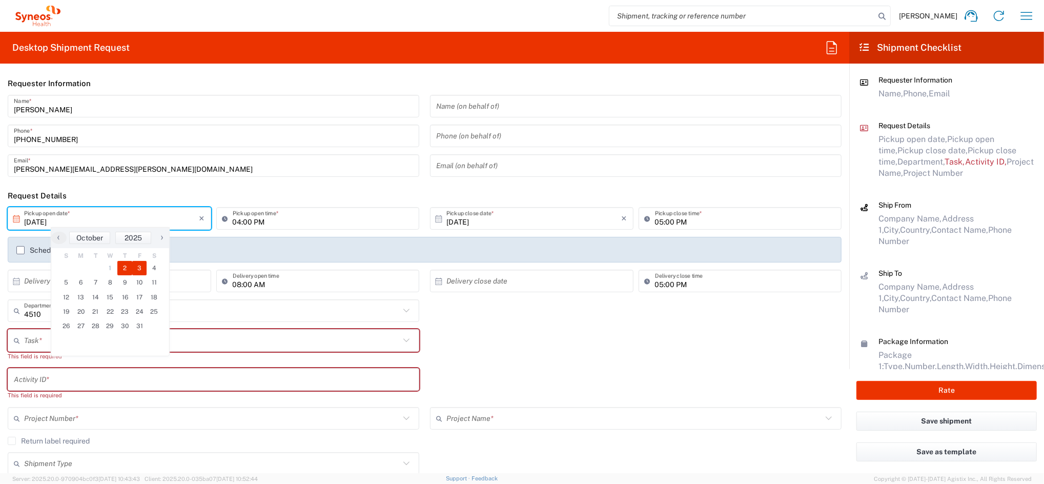
click at [137, 268] on span "3" at bounding box center [139, 268] width 15 height 14
type input "[DATE]"
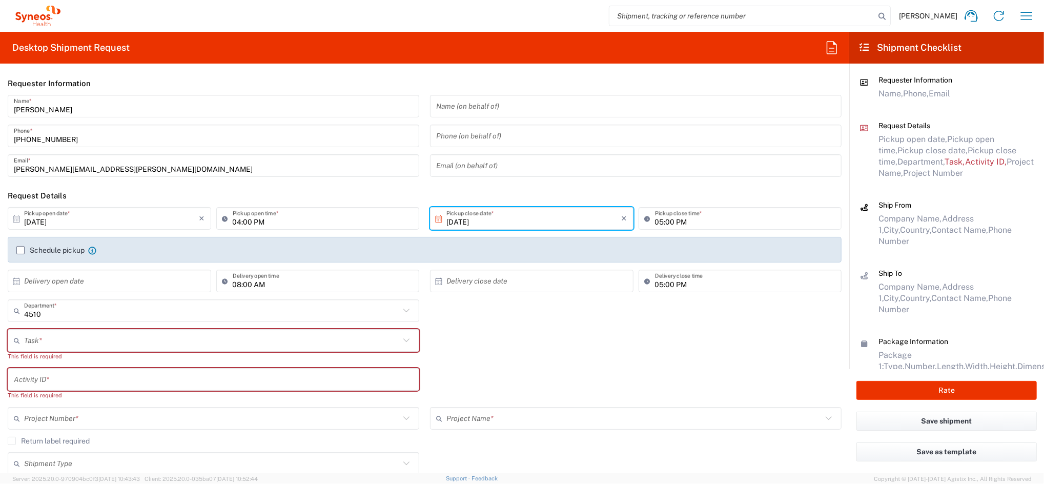
click at [237, 220] on input "04:00 PM" at bounding box center [323, 219] width 181 height 18
drag, startPoint x: 251, startPoint y: 222, endPoint x: 269, endPoint y: 223, distance: 18.0
click at [261, 222] on input "09:00 PM" at bounding box center [323, 219] width 181 height 18
type input "09:00 AM"
click at [33, 247] on label "Schedule pickup" at bounding box center [50, 250] width 68 height 8
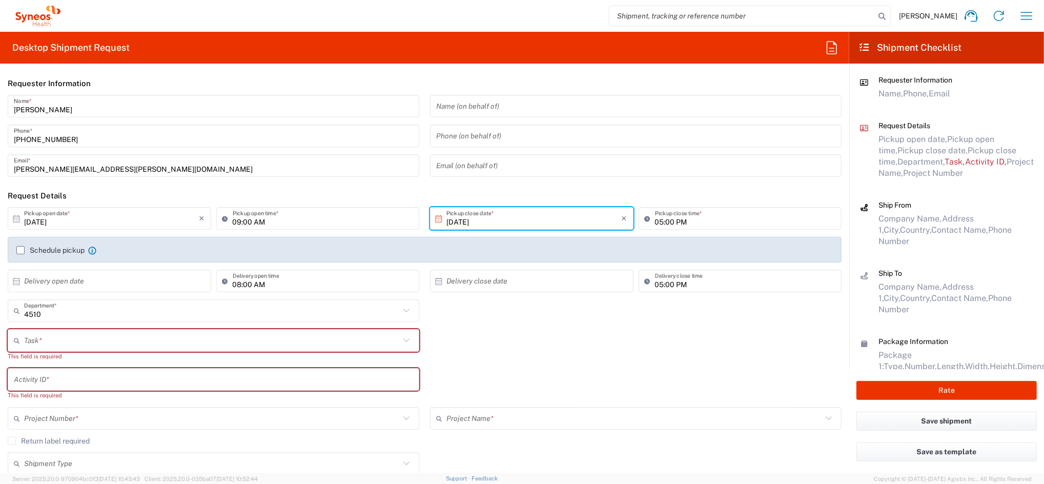
click at [21, 250] on input "Schedule pickup" at bounding box center [21, 250] width 0 height 0
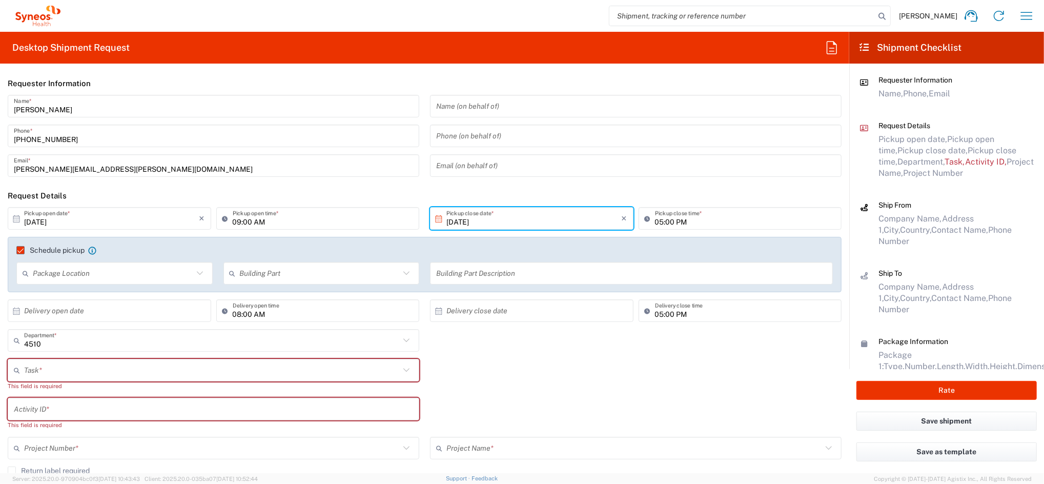
click at [58, 371] on input "text" at bounding box center [212, 370] width 376 height 18
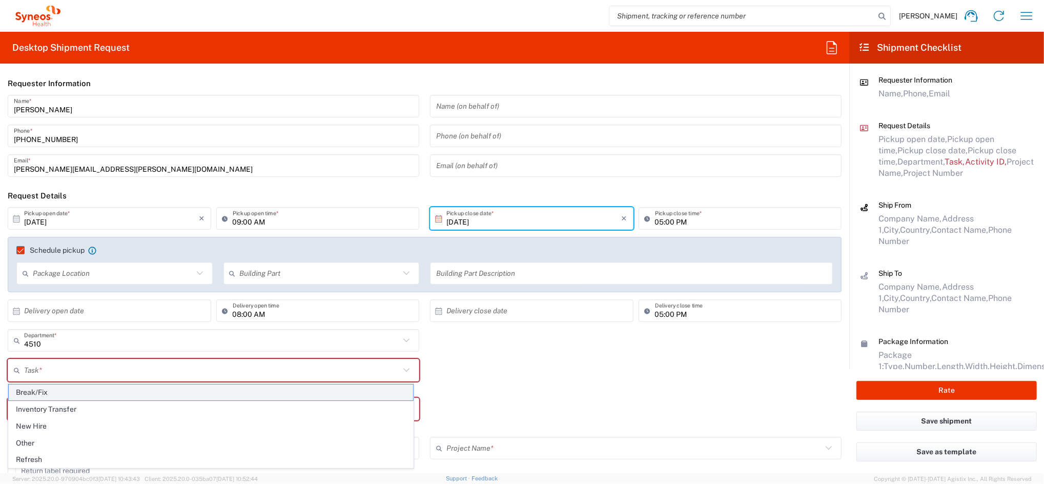
click at [61, 391] on span "Break/Fix" at bounding box center [211, 392] width 404 height 16
type input "Break/Fix"
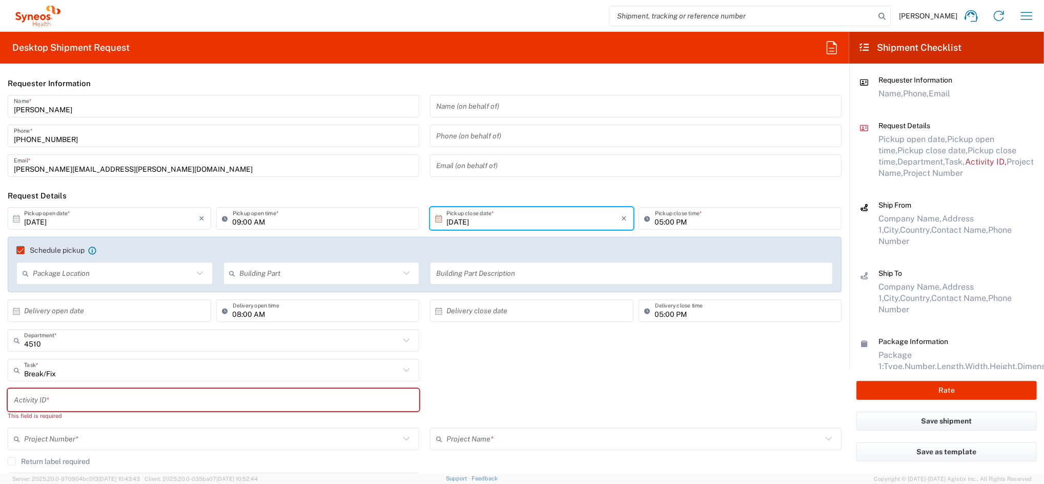
click at [62, 401] on input "text" at bounding box center [213, 400] width 399 height 18
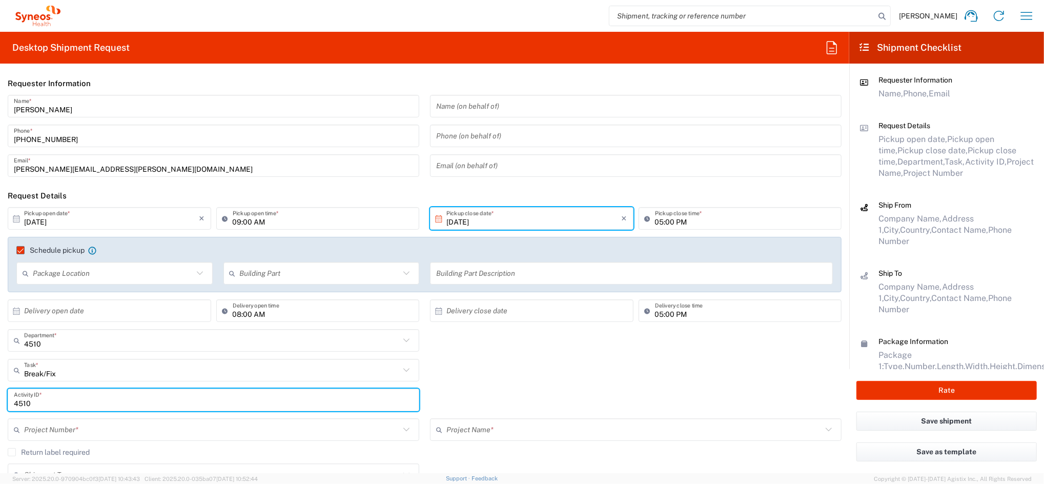
type input "4510"
click at [89, 425] on input "text" at bounding box center [212, 430] width 376 height 18
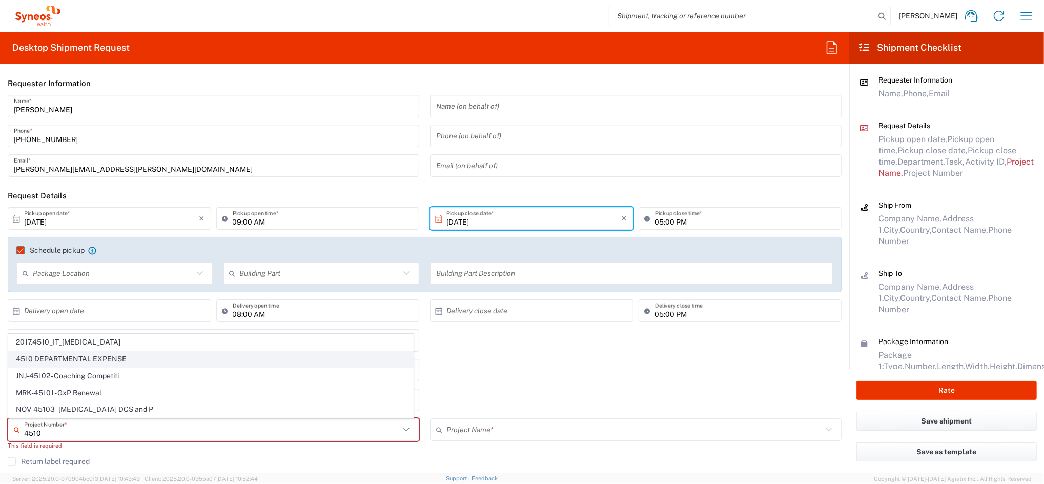
click at [101, 353] on span "4510 DEPARTMENTAL EXPENSE" at bounding box center [211, 359] width 404 height 16
type input "4510 DEPARTMENTAL EXPENSE"
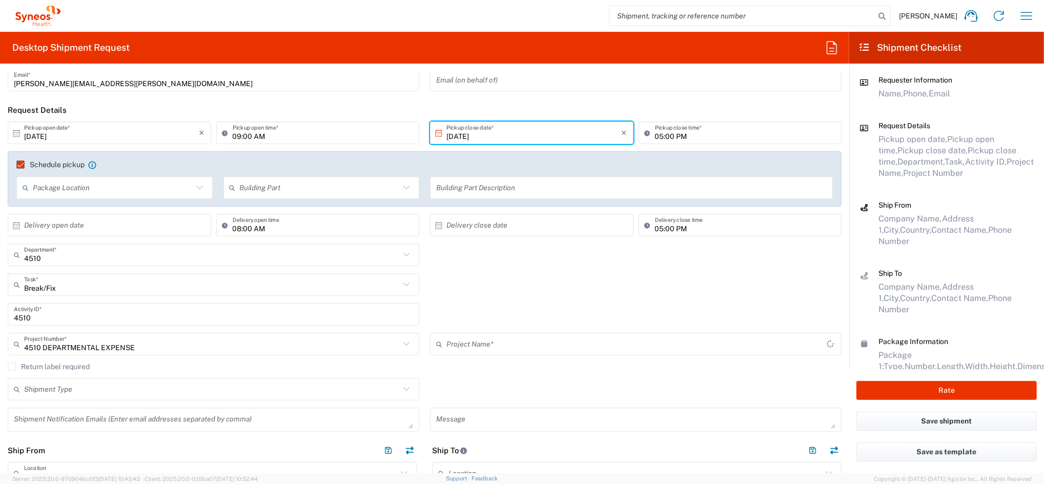
type input "4510 DEPARTMENTAL EXPENSE"
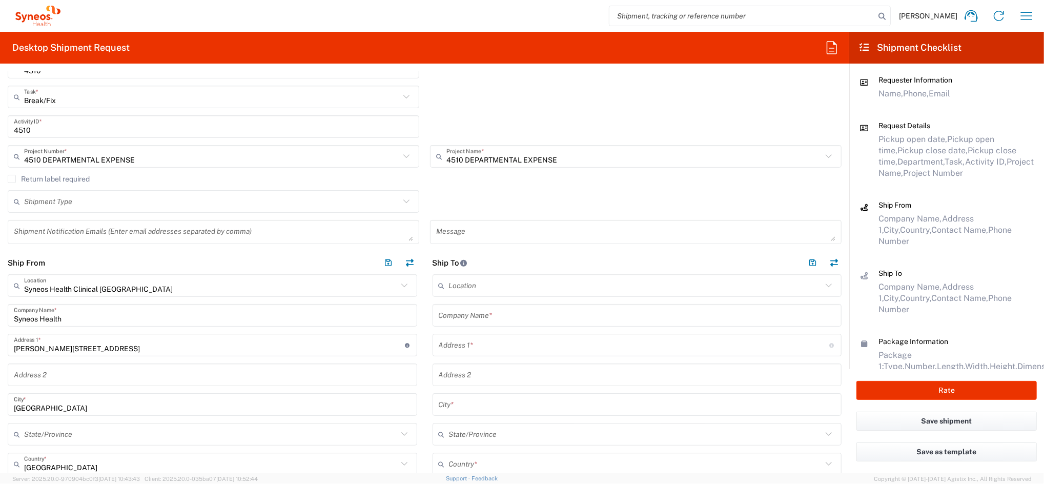
click at [452, 315] on input "text" at bounding box center [637, 315] width 397 height 18
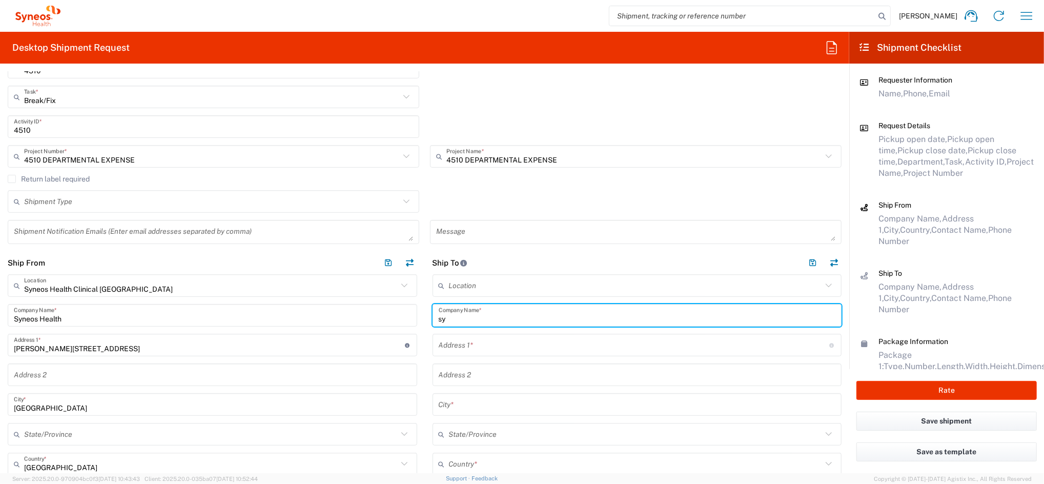
type input "s"
click at [487, 277] on input "text" at bounding box center [636, 286] width 374 height 18
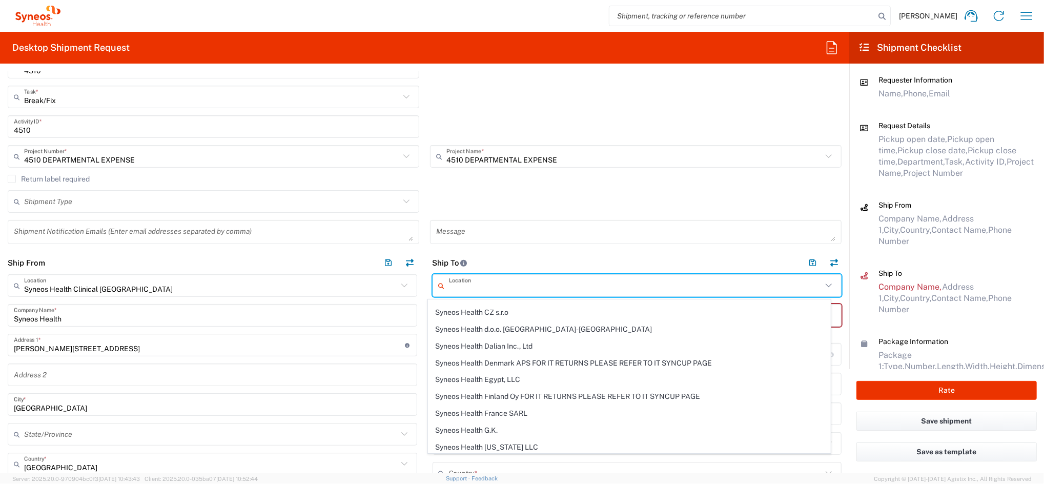
scroll to position [956, 0]
click at [527, 414] on span "Syneos Health France SARL" at bounding box center [629, 410] width 402 height 16
type input "Syneos Health France SARL"
type input "[STREET_ADDRESS][PERSON_NAME]"
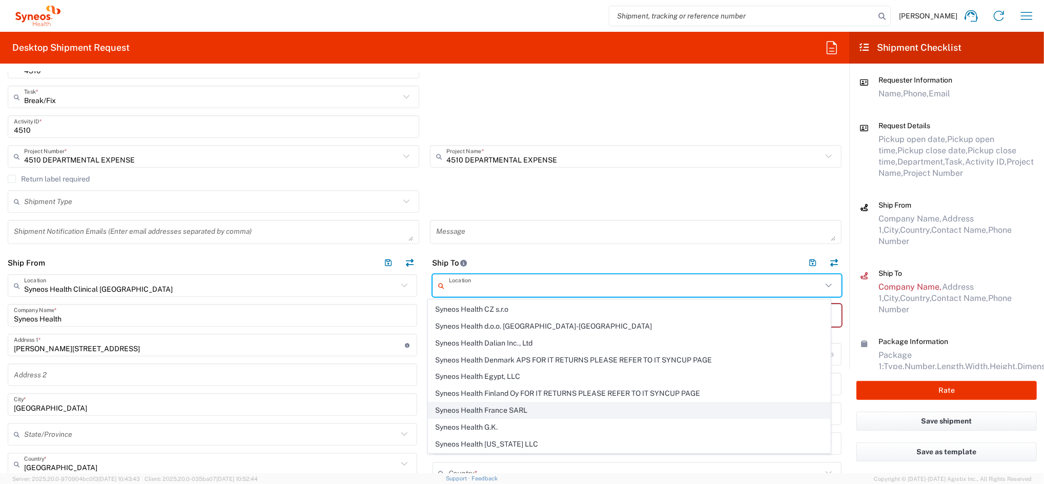
type input "[STREET_ADDRESS]"
type input "[GEOGRAPHIC_DATA]"
type input "75014"
type input "Sender/Shipper"
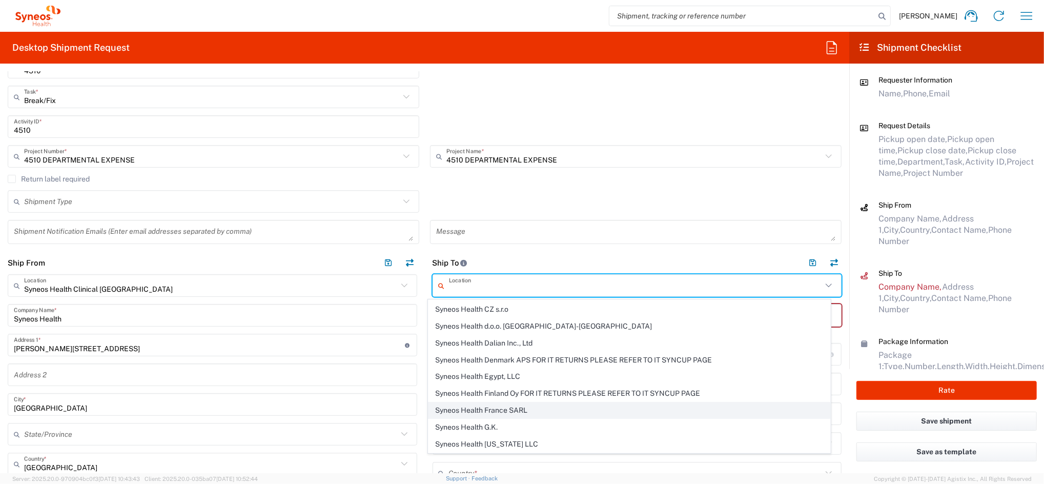
type input "Sender/Shipper"
type input "Delivery Duty Paid"
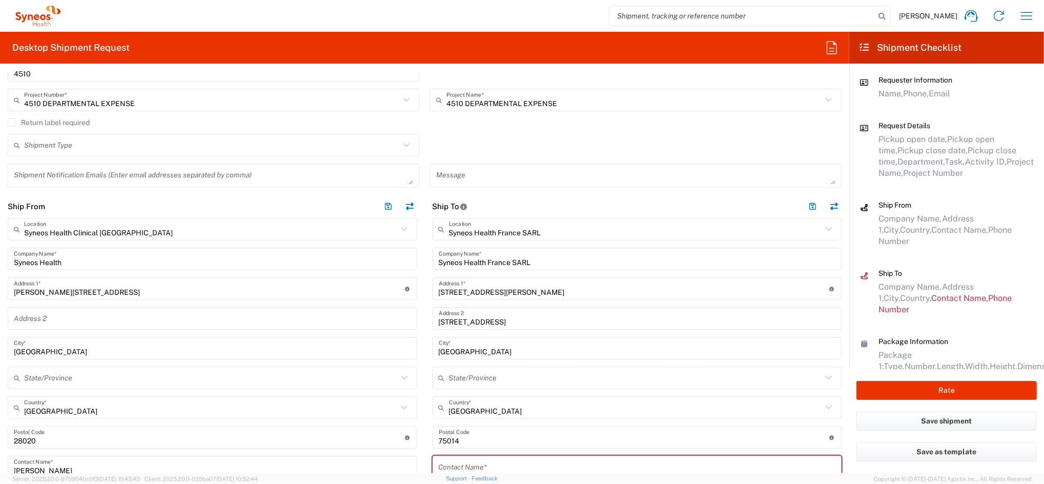
scroll to position [410, 0]
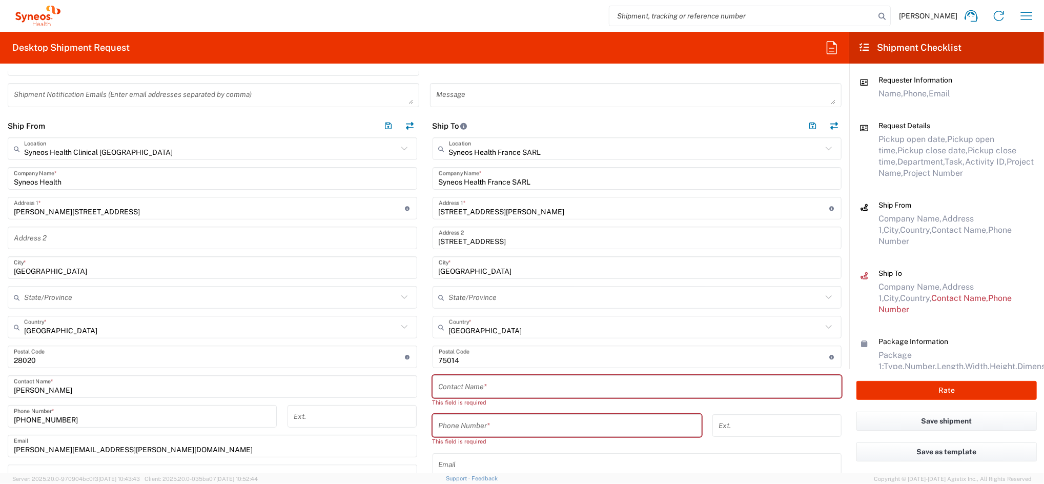
click at [526, 390] on input "text" at bounding box center [637, 387] width 397 height 18
click at [553, 355] on input "undefined" at bounding box center [634, 357] width 391 height 18
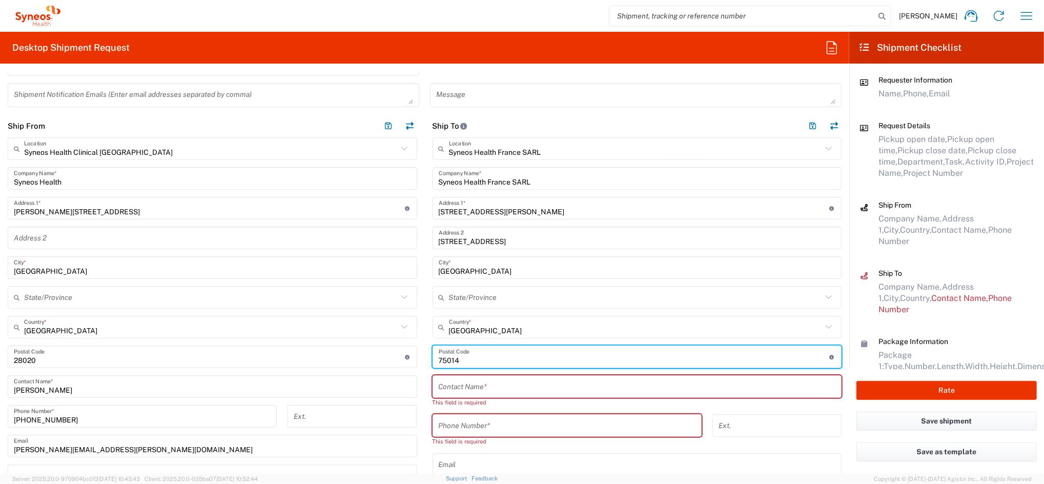
click at [439, 384] on input "text" at bounding box center [637, 387] width 397 height 18
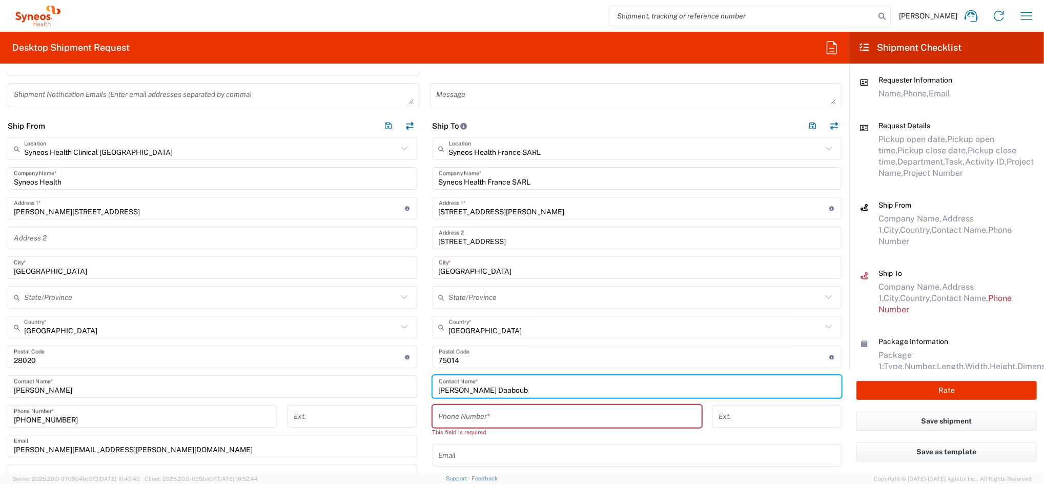
type input "[PERSON_NAME] Daaboub"
click at [443, 421] on input "tel" at bounding box center [567, 416] width 257 height 18
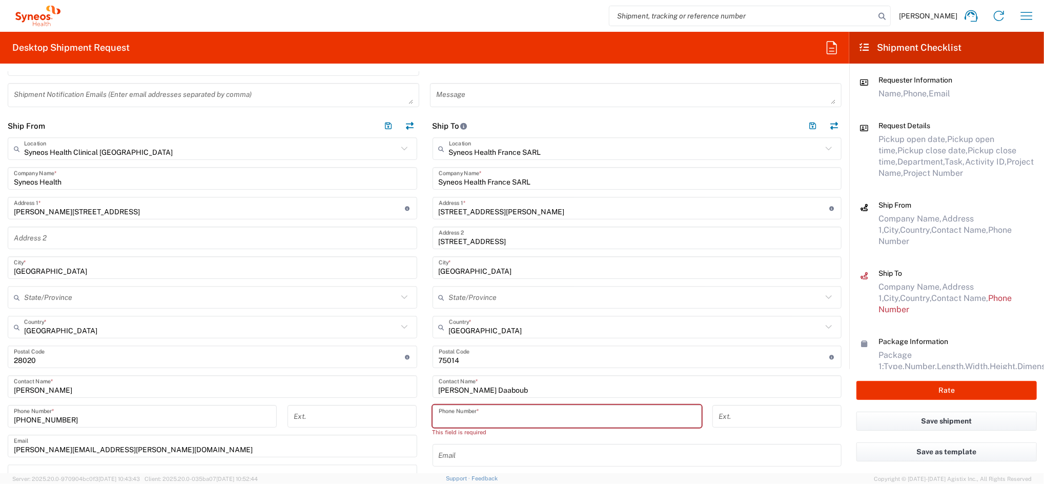
paste input "[PHONE_NUMBER]"
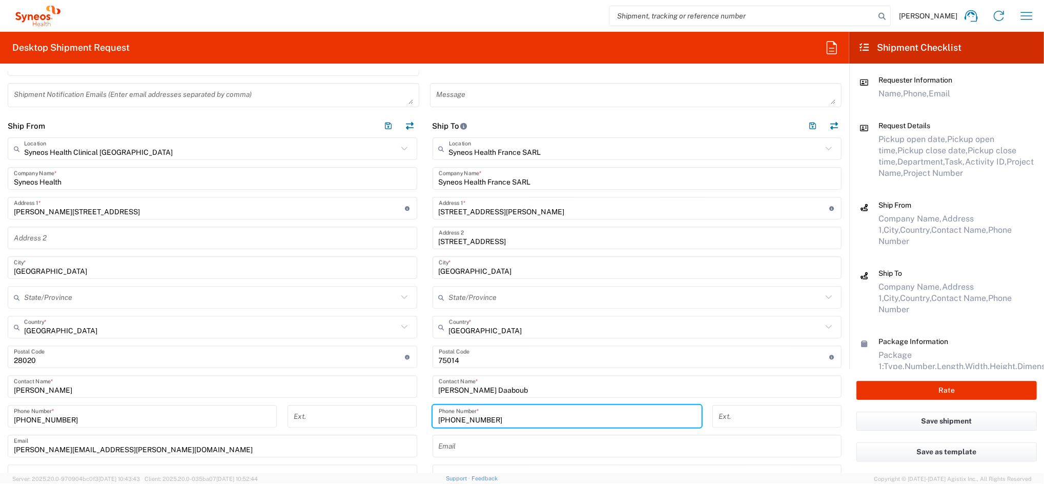
click at [444, 417] on input "[PHONE_NUMBER]" at bounding box center [567, 416] width 257 height 18
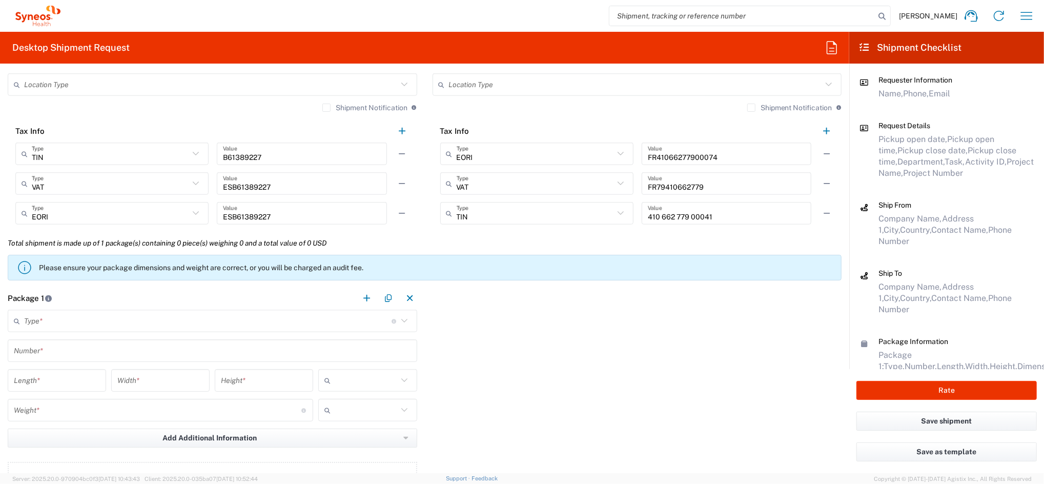
scroll to position [820, 0]
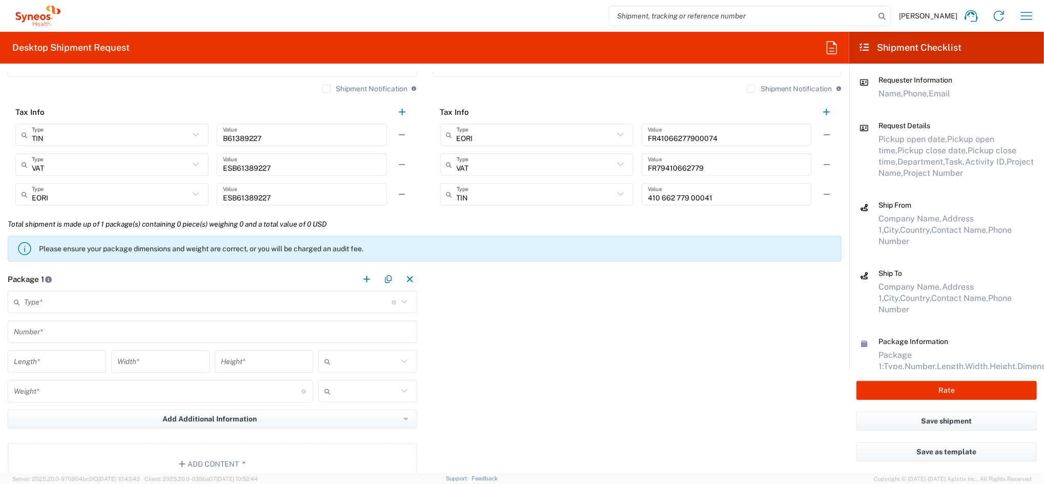
type input "33629127454"
click at [149, 297] on input "text" at bounding box center [207, 302] width 367 height 18
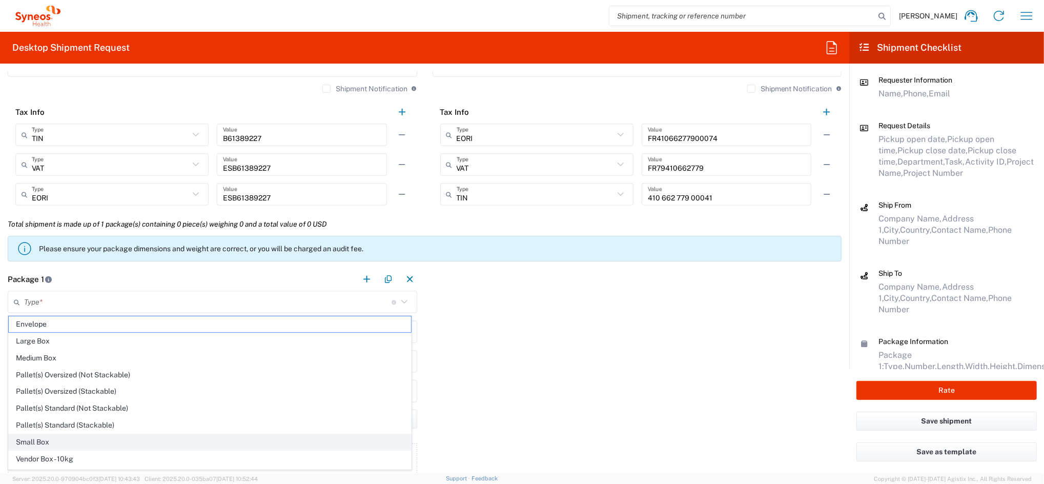
click at [64, 440] on span "Small Box" at bounding box center [210, 442] width 402 height 16
type input "Small Box"
type input "12.25"
type input "11"
type input "1.5"
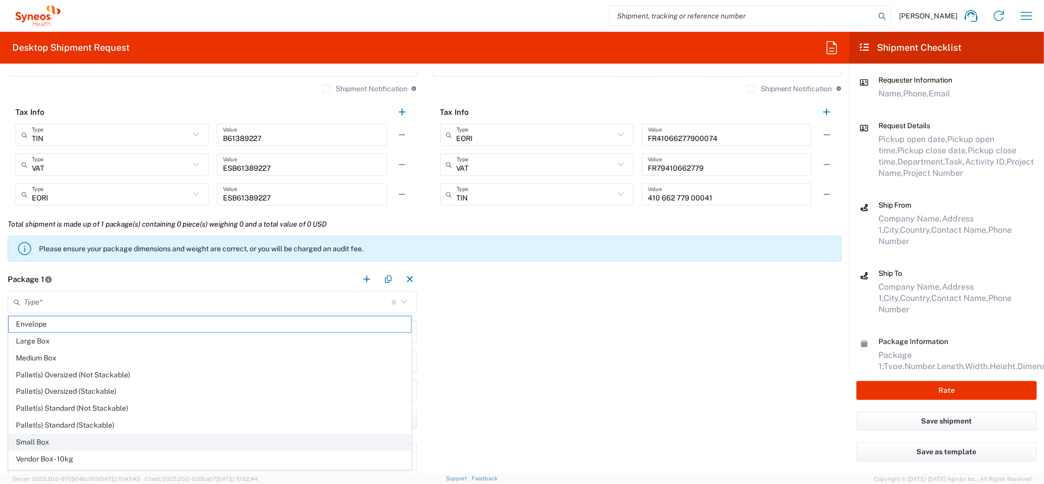
type input "in"
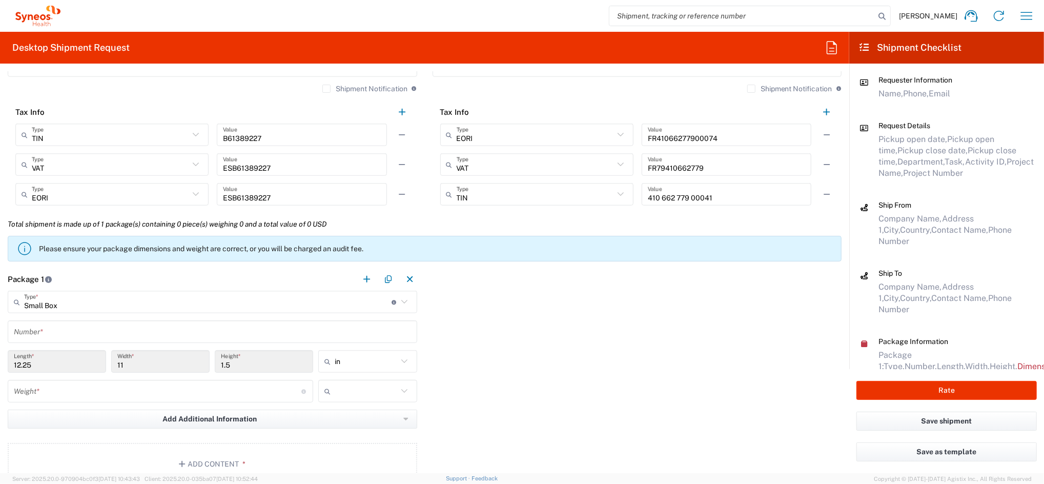
click at [358, 361] on input "in" at bounding box center [366, 361] width 63 height 16
click at [363, 397] on span "cm" at bounding box center [363, 401] width 95 height 16
type input "31.12"
type input "27.94"
type input "3.81"
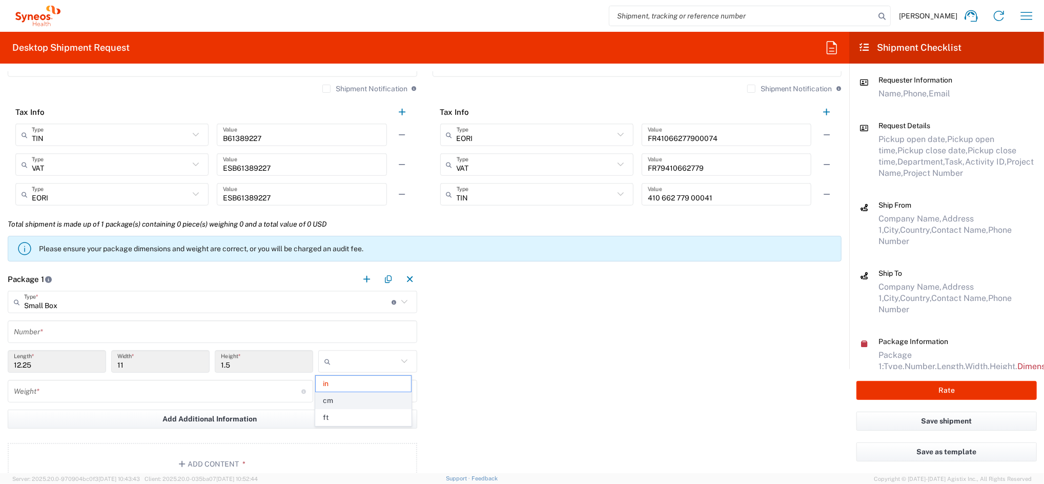
type input "cm"
click at [157, 397] on input "number" at bounding box center [158, 391] width 288 height 18
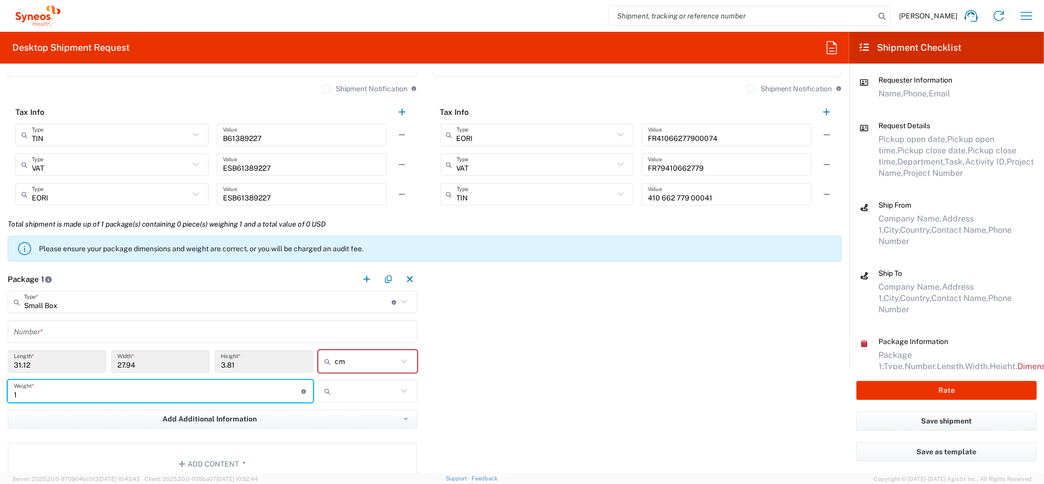
type input "1"
click at [330, 392] on icon at bounding box center [329, 391] width 10 height 16
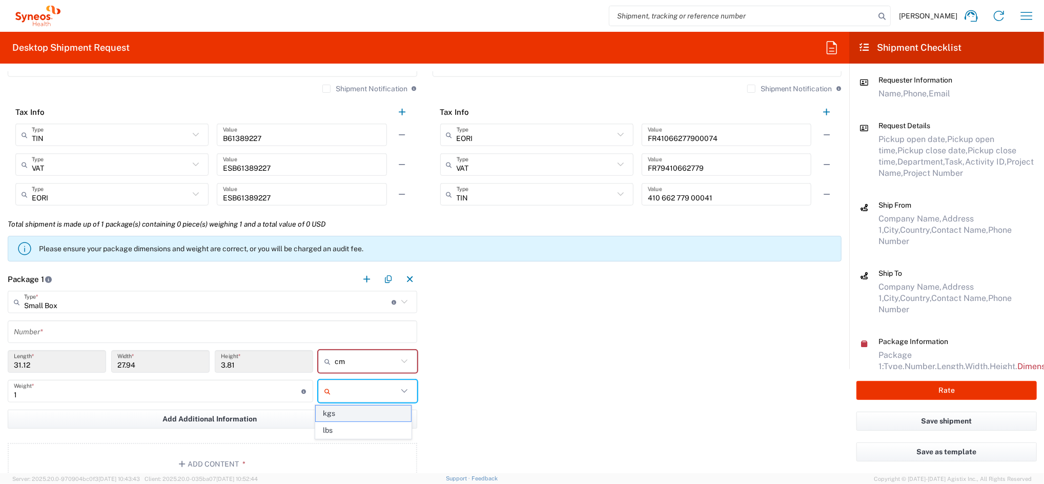
click at [339, 411] on span "kgs" at bounding box center [363, 413] width 95 height 16
type input "kgs"
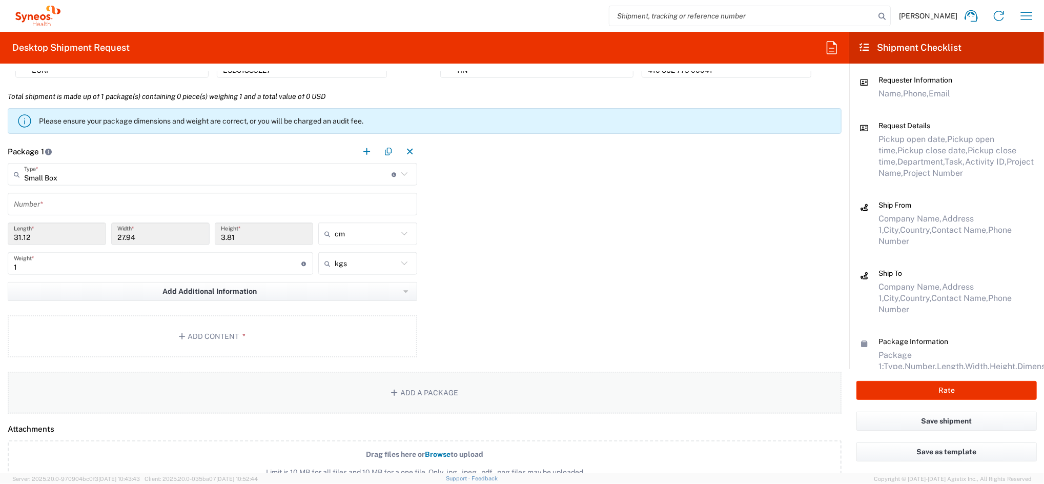
scroll to position [956, 0]
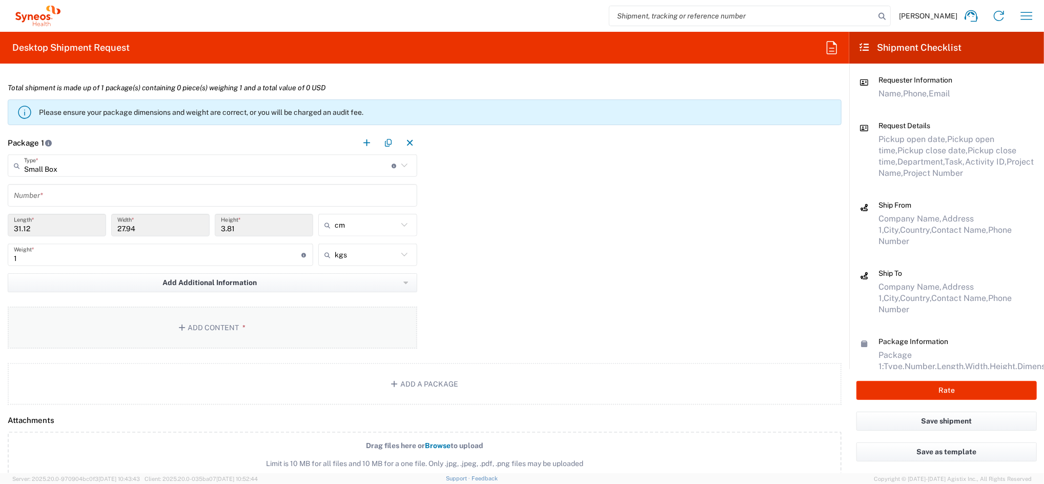
click at [243, 335] on button "Add Content *" at bounding box center [213, 327] width 410 height 42
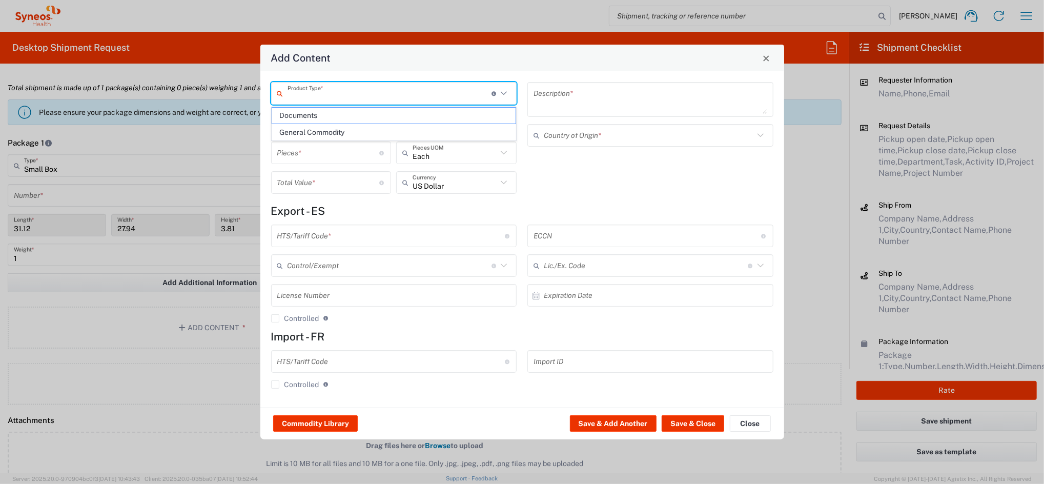
click at [340, 100] on input "text" at bounding box center [390, 94] width 204 height 18
click at [327, 130] on span "General Commodity" at bounding box center [393, 133] width 243 height 16
type input "General Commodity"
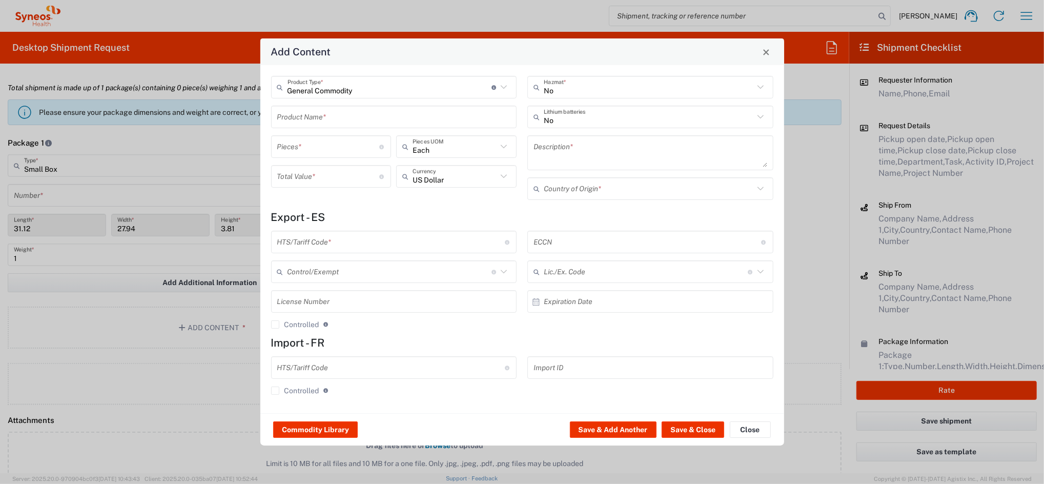
click at [316, 118] on input "text" at bounding box center [394, 117] width 234 height 18
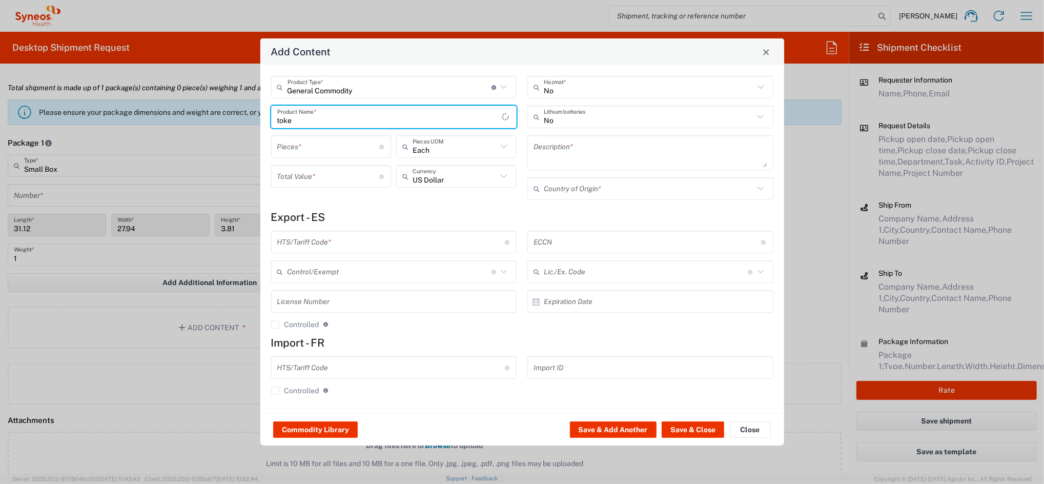
click at [316, 118] on input "toke" at bounding box center [389, 117] width 225 height 18
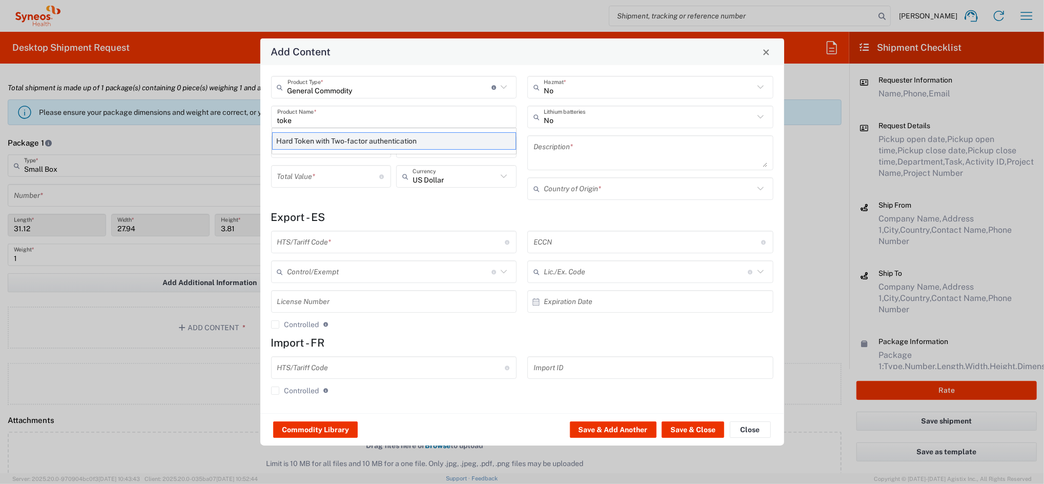
click at [309, 137] on div "Hard Token with Two-factor authentication" at bounding box center [394, 140] width 244 height 17
type input "Hard Token with Two-factor authentication"
type textarea "One-time password (OTP) token with an LCD screen to display the 6-digit OTP code"
type input "[GEOGRAPHIC_DATA]"
type input "8473.30.5100"
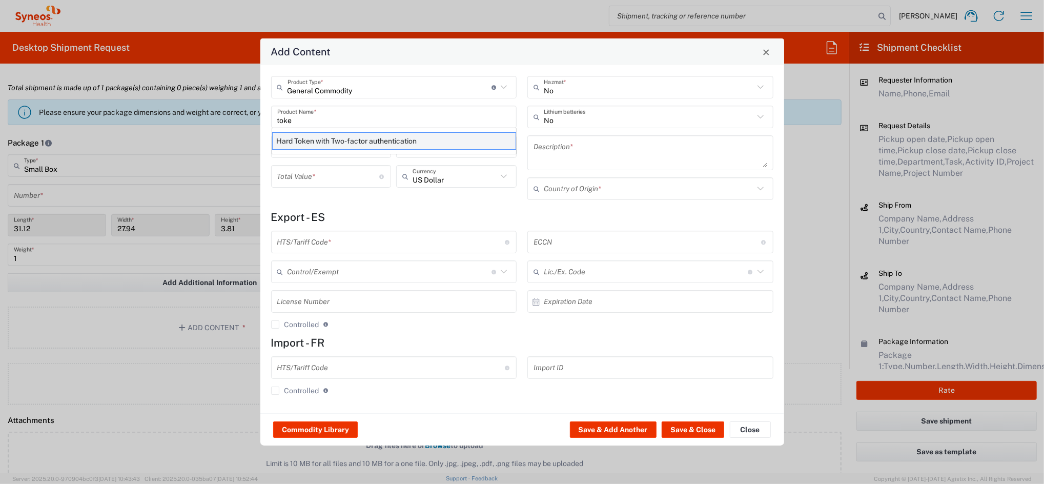
type input "BIS"
type input "EAR99"
type input "Yes"
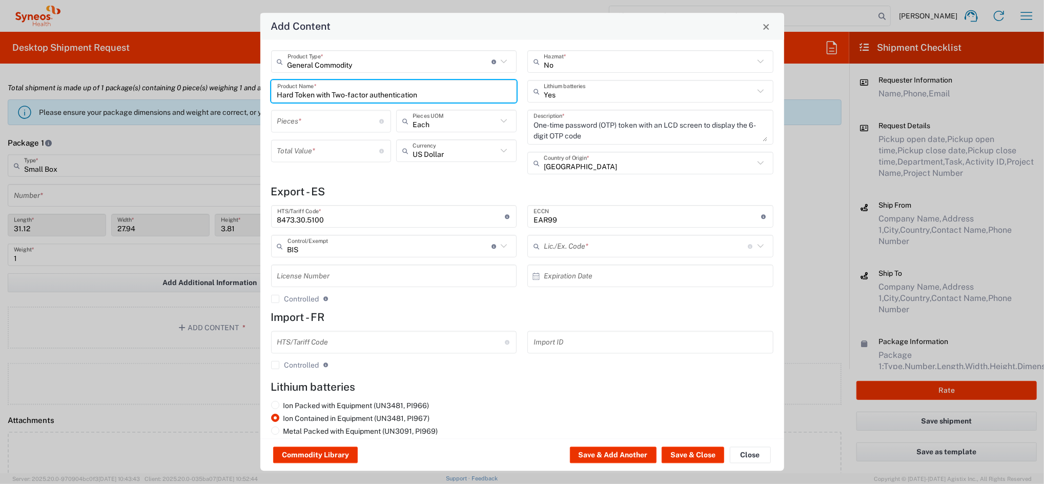
type input "NLR - No License Required"
click at [298, 126] on input "number" at bounding box center [328, 121] width 103 height 18
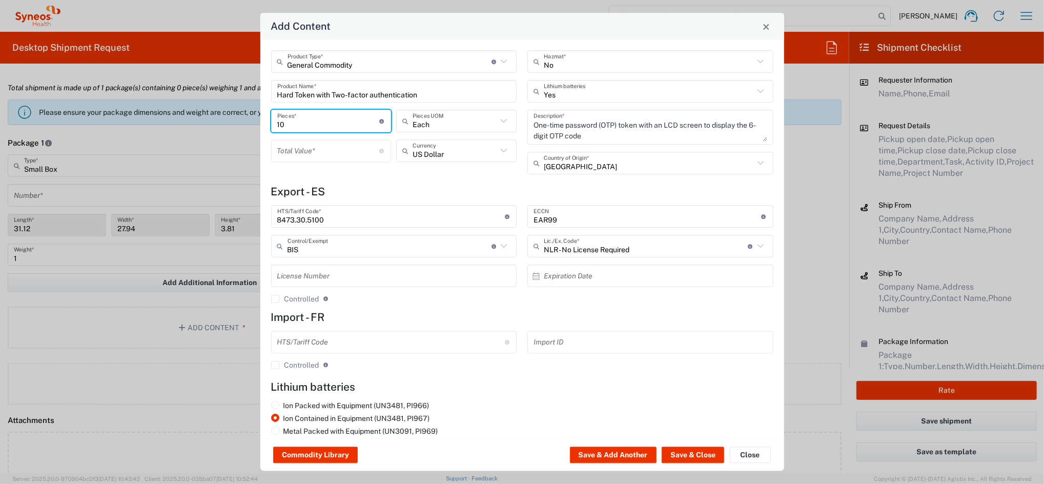
type input "10"
click at [315, 148] on input "number" at bounding box center [328, 151] width 103 height 18
type input "250"
click at [503, 152] on icon at bounding box center [503, 151] width 13 height 13
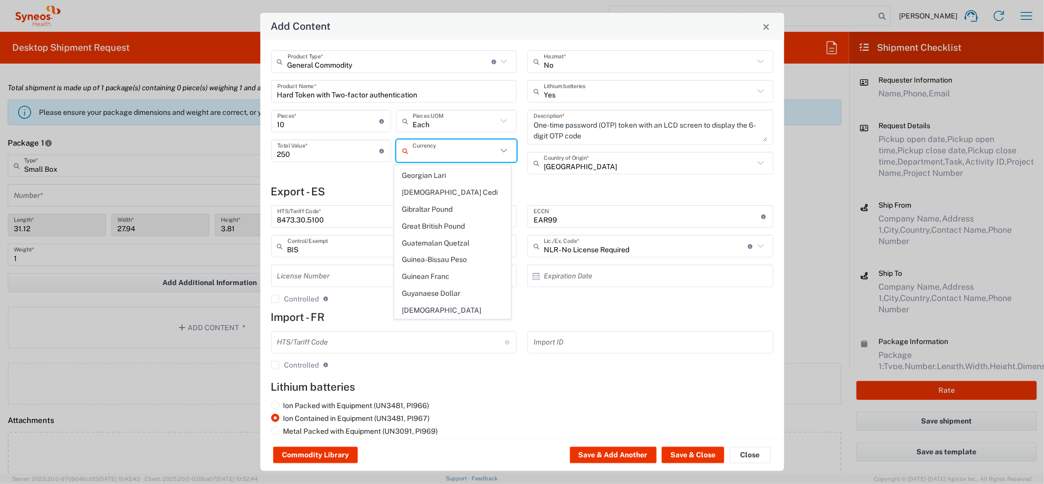
scroll to position [797, 0]
click at [463, 307] on span "Euro" at bounding box center [453, 315] width 116 height 16
type input "Euro"
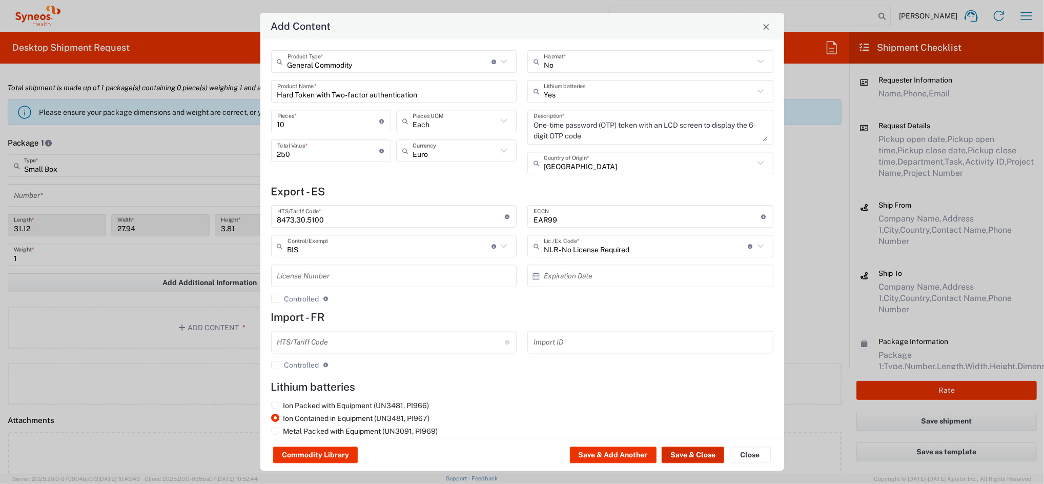
click at [689, 453] on button "Save & Close" at bounding box center [693, 455] width 63 height 16
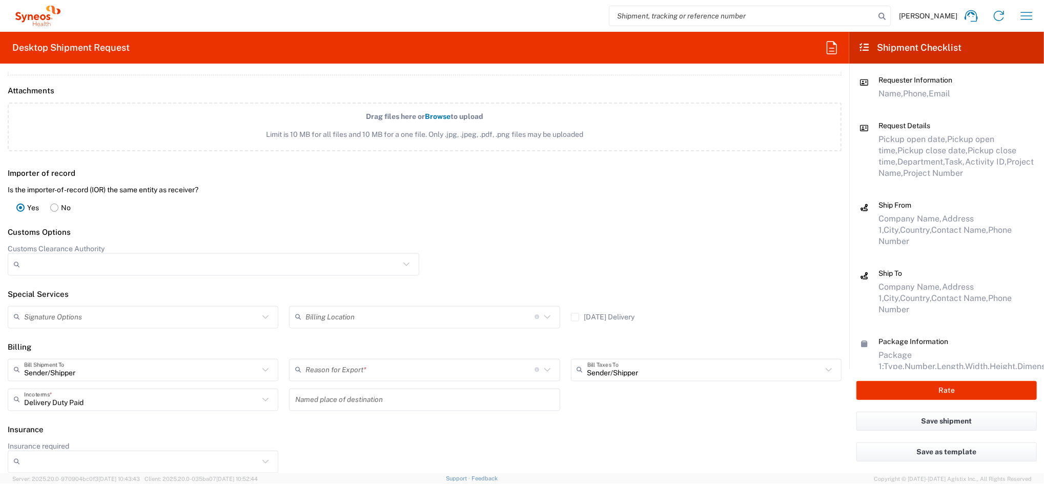
scroll to position [1350, 0]
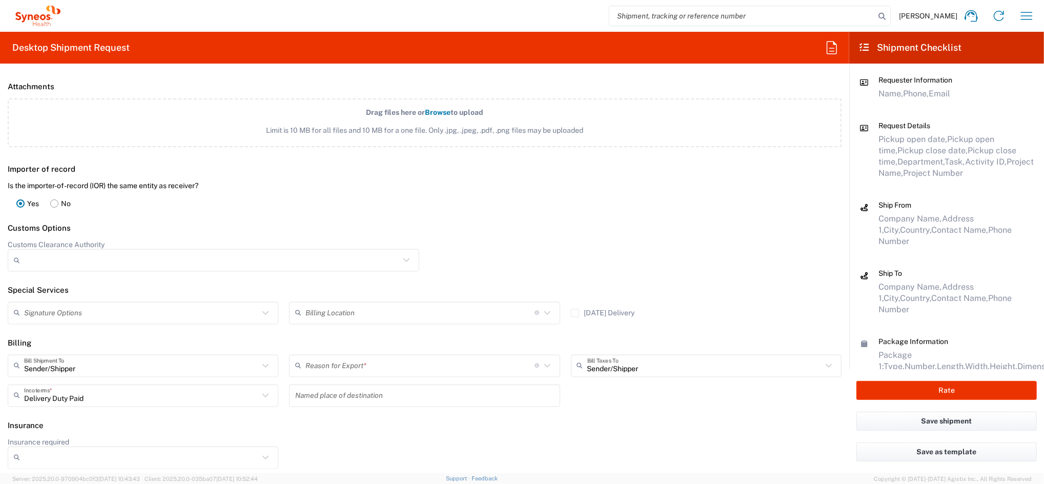
click at [541, 365] on icon at bounding box center [547, 365] width 13 height 13
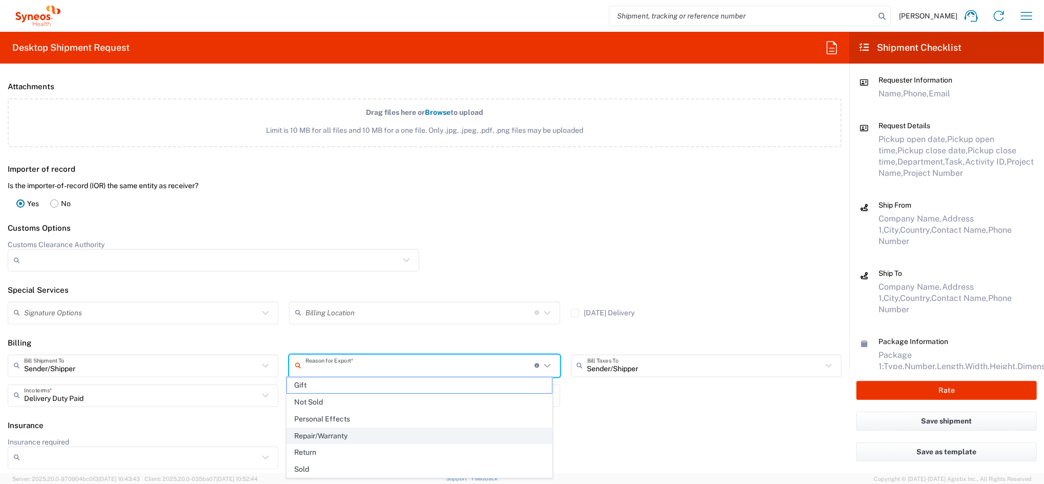
click at [439, 435] on span "Repair/Warranty" at bounding box center [419, 436] width 265 height 16
type input "Repair/Warranty"
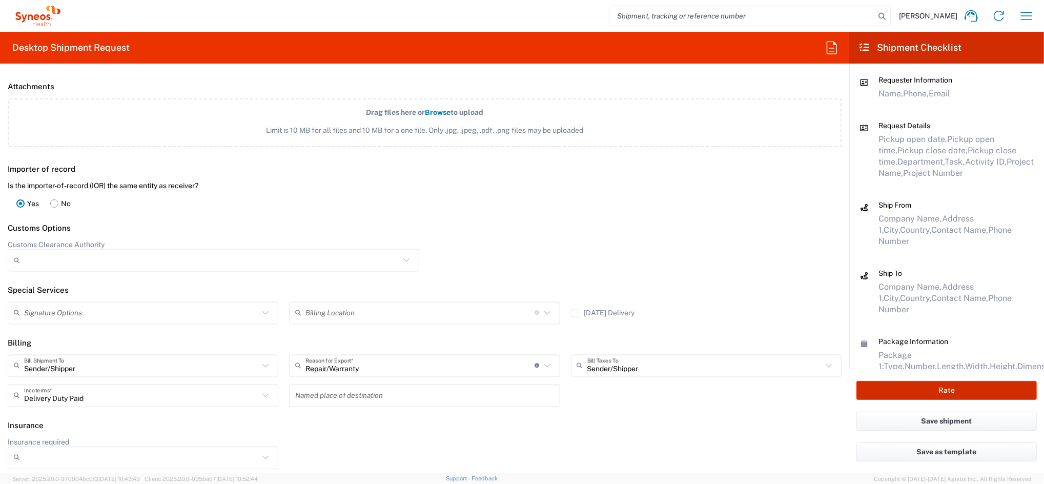
click at [932, 393] on button "Rate" at bounding box center [946, 390] width 180 height 19
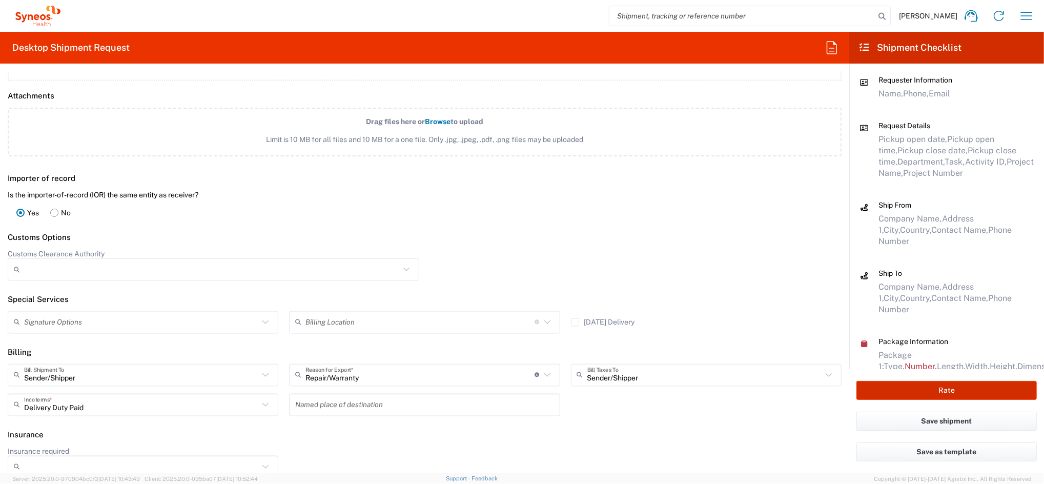
scroll to position [1359, 0]
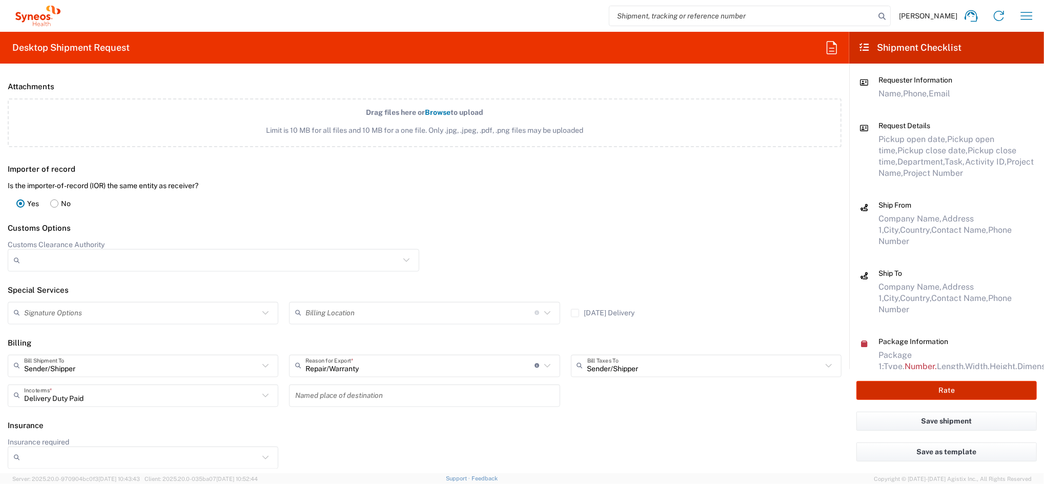
type input "4510 DEPARTMENTAL EXPENSE"
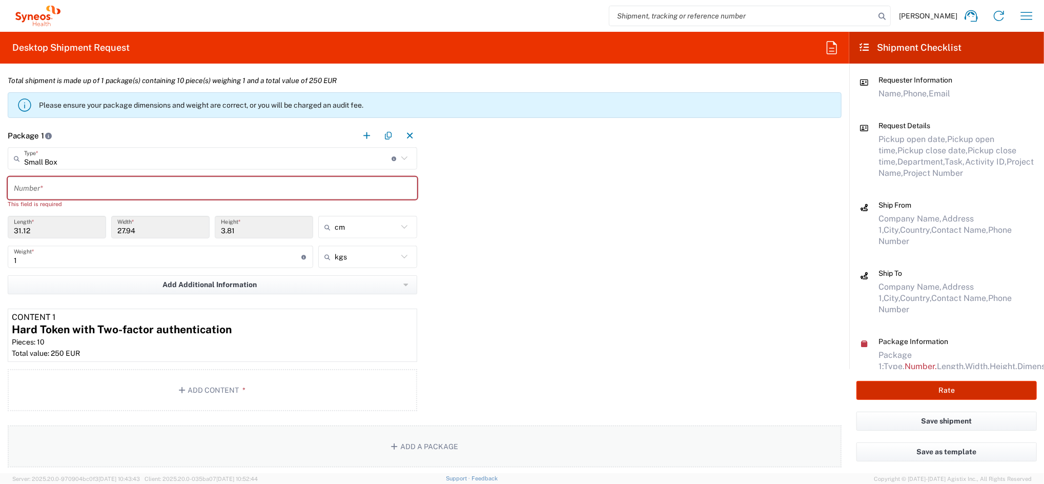
scroll to position [813, 0]
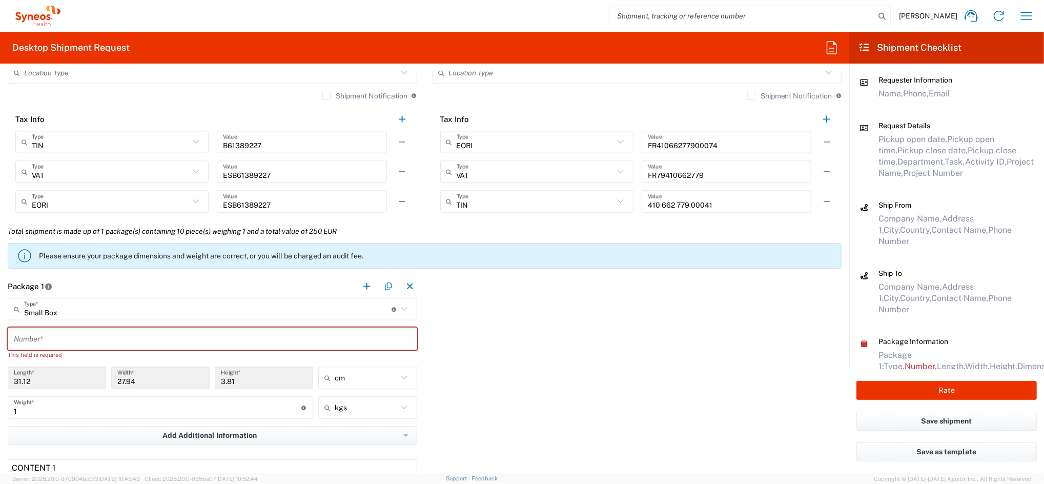
click at [284, 340] on input "text" at bounding box center [212, 339] width 397 height 18
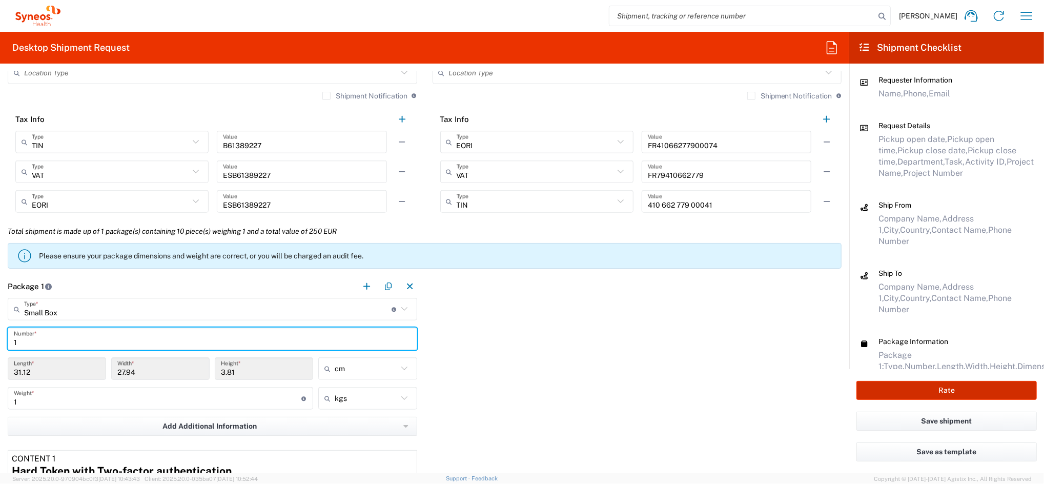
type input "1"
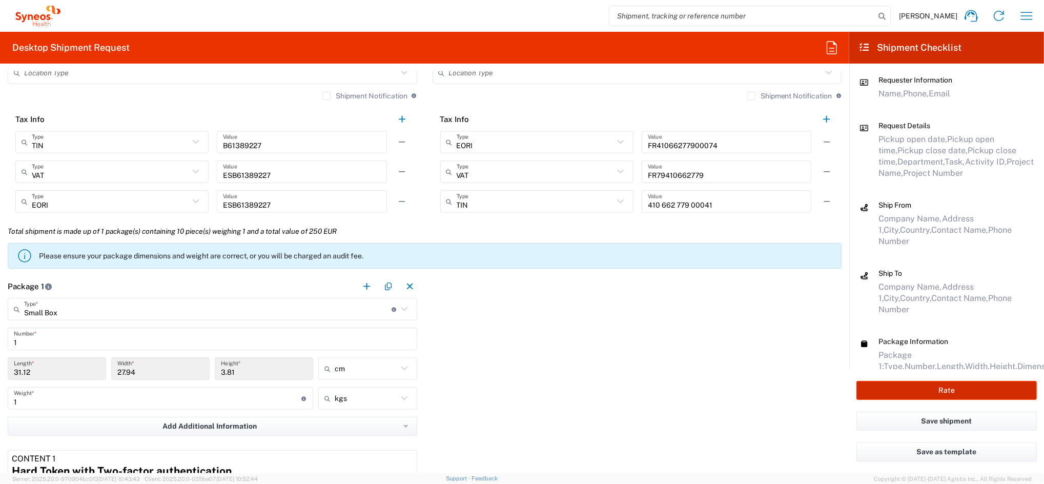
click at [957, 387] on button "Rate" at bounding box center [946, 390] width 180 height 19
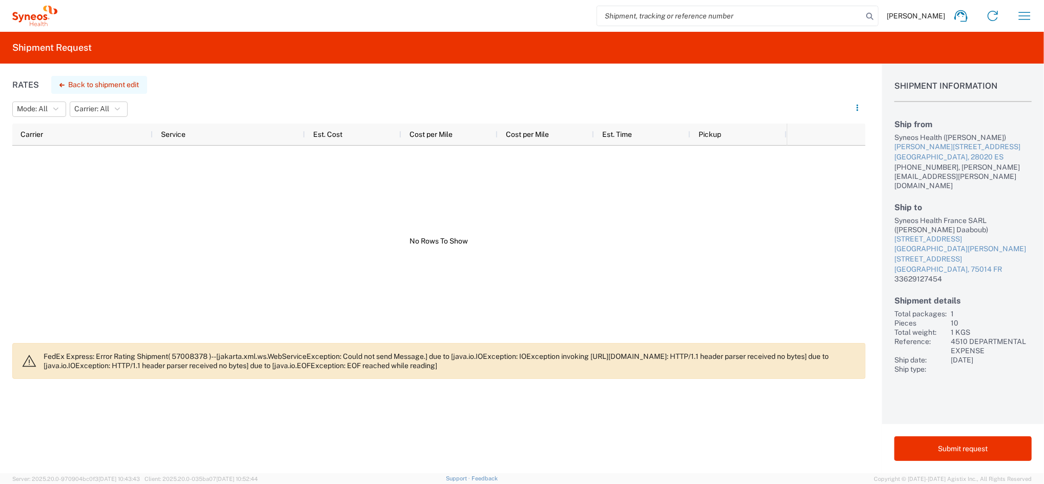
click at [104, 85] on button "Back to shipment edit" at bounding box center [99, 85] width 96 height 18
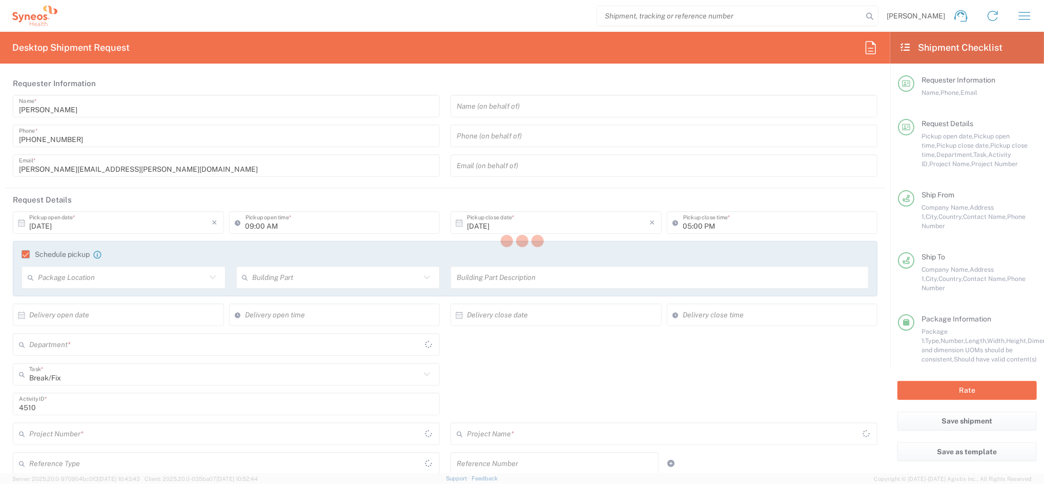
type input "4510"
type input "4510 DEPARTMENTAL EXPENSE"
type input "Small Box"
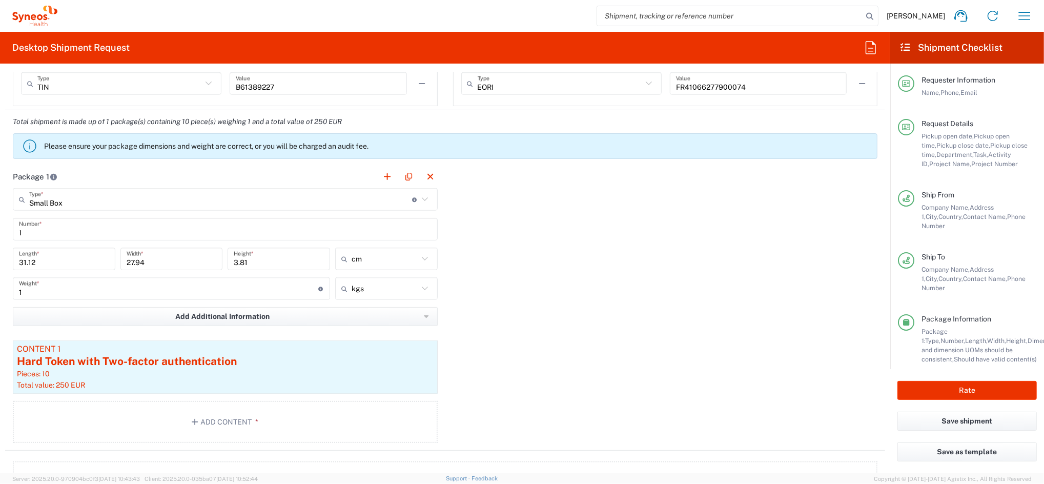
scroll to position [1093, 0]
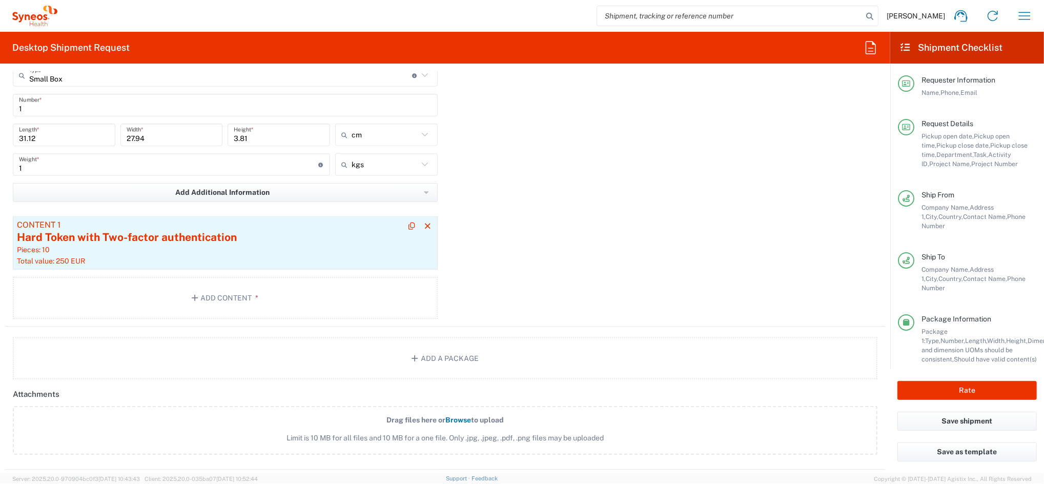
click at [210, 255] on article "Content 1 Hard Token with Two-factor authentication Pieces: 10 Total value: 250…" at bounding box center [225, 242] width 425 height 53
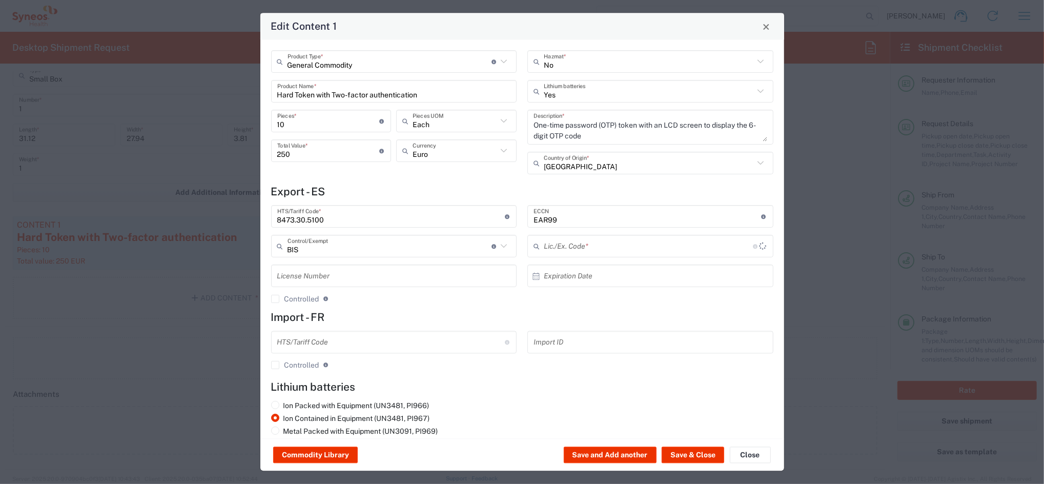
type input "NLR - No License Required"
click at [703, 455] on button "Save & Close" at bounding box center [693, 455] width 63 height 16
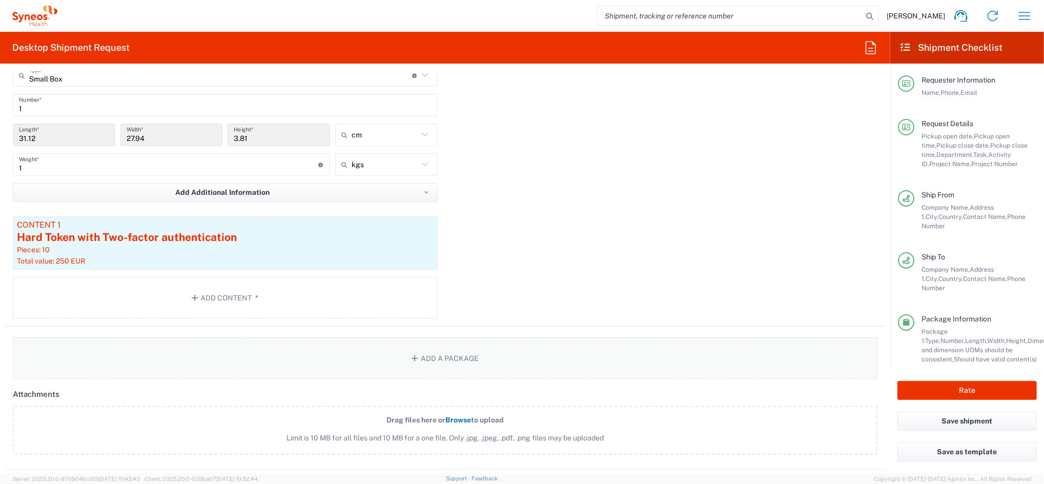
scroll to position [956, 0]
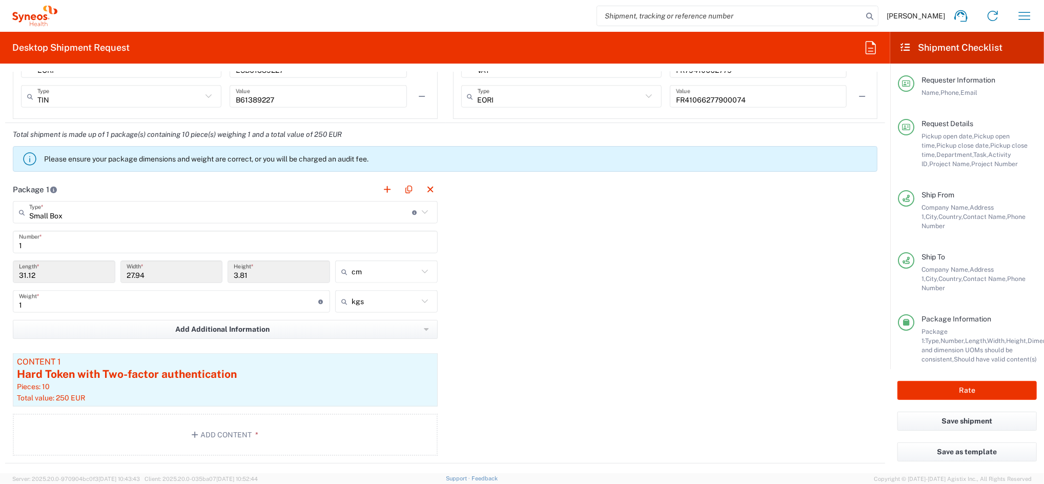
click at [419, 213] on icon at bounding box center [424, 212] width 13 height 13
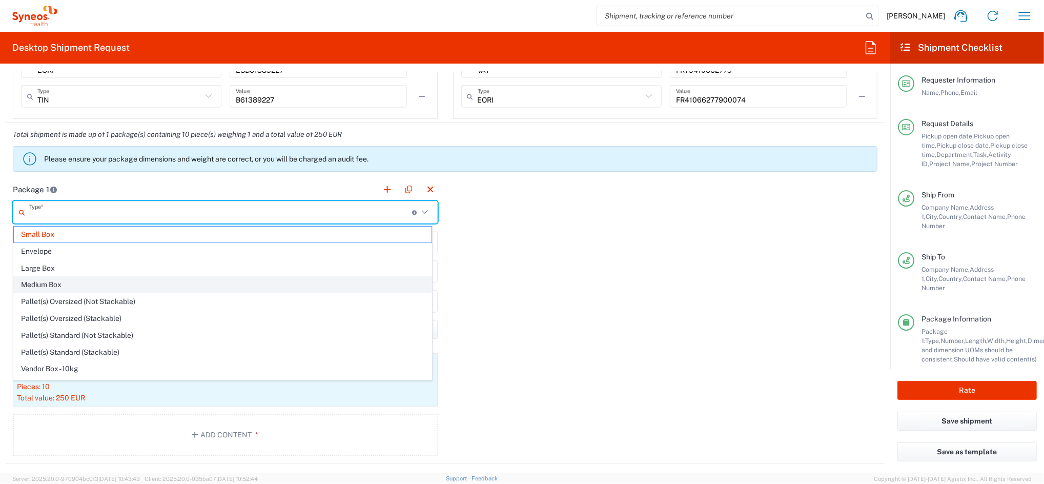
click at [162, 283] on span "Medium Box" at bounding box center [223, 285] width 418 height 16
type input "Medium Box"
type input "33.02"
type input "29.21"
type input "6.35"
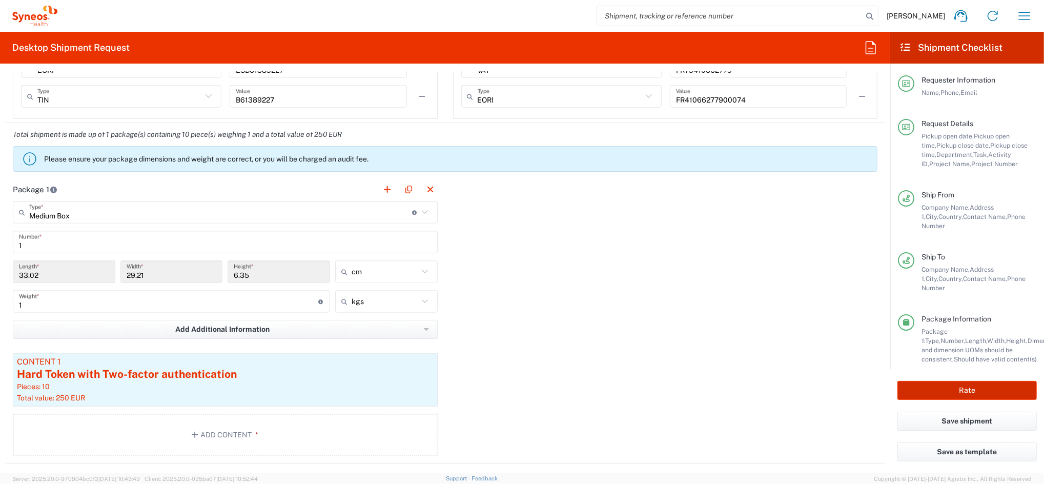
click at [939, 391] on button "Rate" at bounding box center [966, 390] width 139 height 19
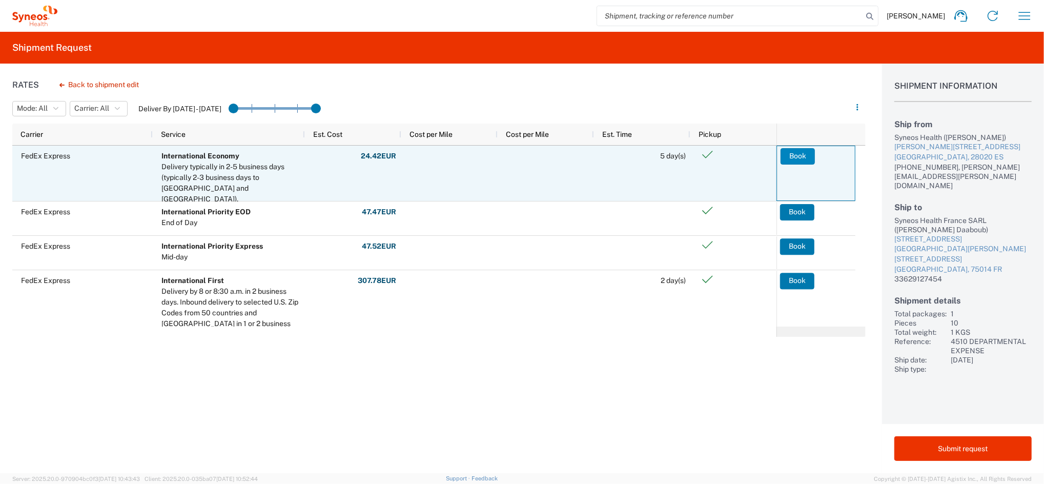
click at [793, 157] on button "Book" at bounding box center [798, 156] width 34 height 16
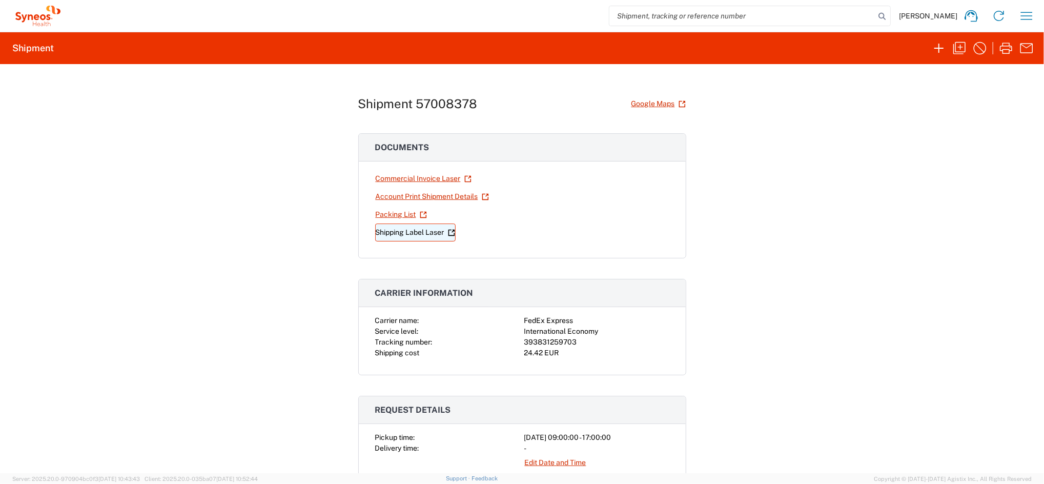
click at [406, 233] on link "Shipping Label Laser" at bounding box center [415, 232] width 80 height 18
drag, startPoint x: 372, startPoint y: 317, endPoint x: 572, endPoint y: 340, distance: 201.2
click at [572, 340] on div "Carrier name: FedEx Express Service level: International Economy Tracking numbe…" at bounding box center [522, 336] width 294 height 43
copy div "Carrier name: FedEx Express Service level: International Economy Tracking numbe…"
